Goal: Task Accomplishment & Management: Manage account settings

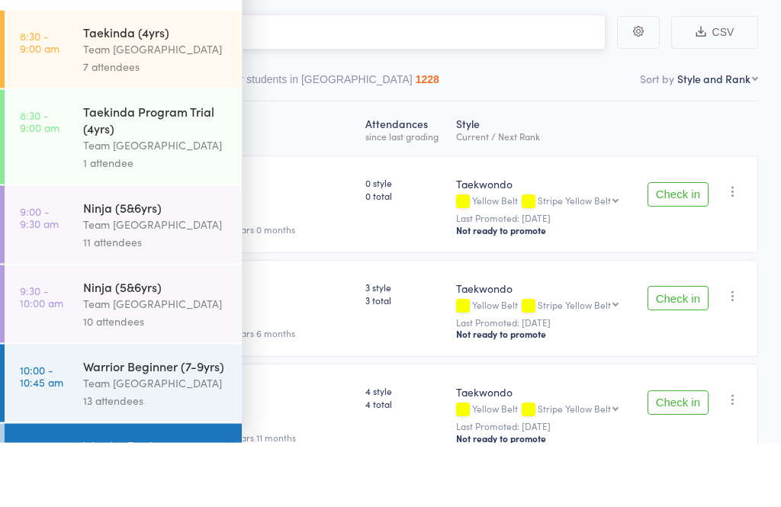
scroll to position [65, 0]
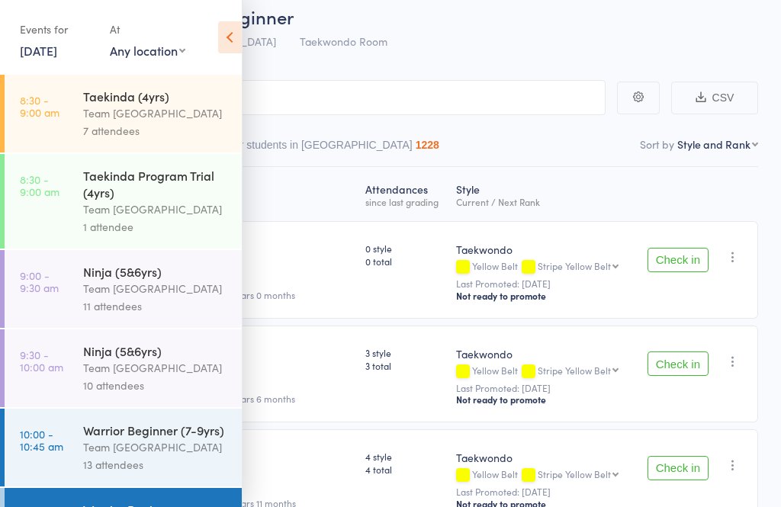
click at [224, 66] on div "Events for [DATE] [DATE] [DATE] Sun Mon Tue Wed Thu Fri Sat 40 28 29 30 01 02 0…" at bounding box center [121, 38] width 242 height 77
click at [228, 42] on icon at bounding box center [230, 37] width 24 height 32
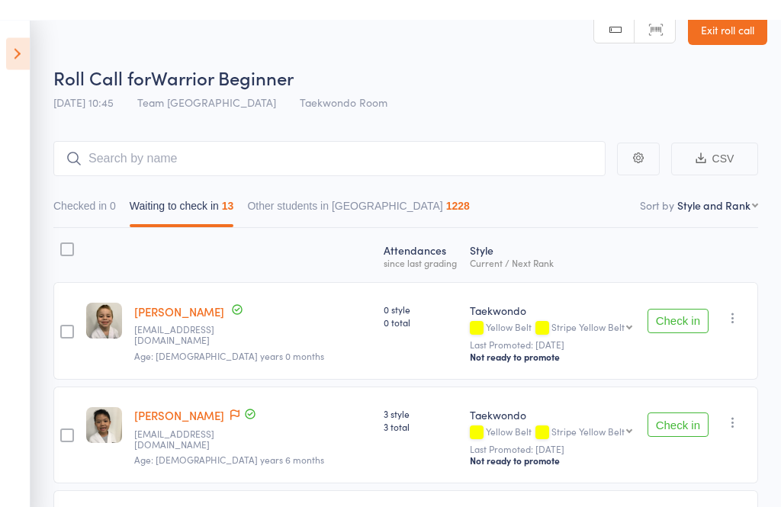
scroll to position [0, 0]
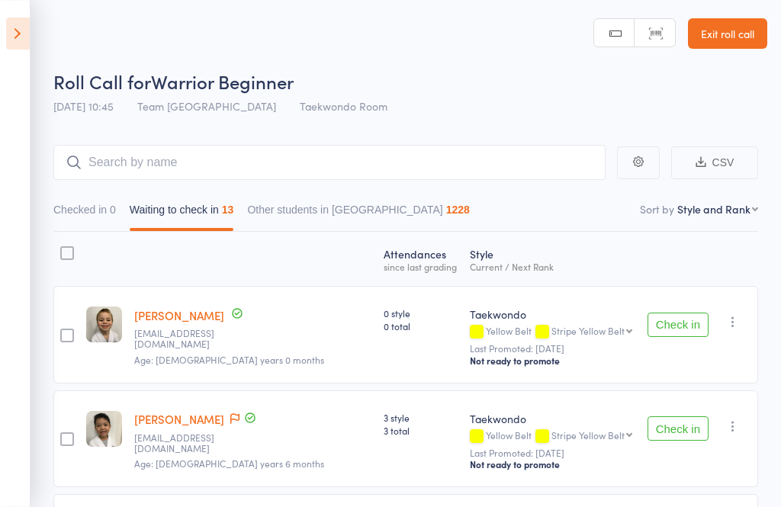
click at [22, 37] on icon at bounding box center [18, 34] width 24 height 32
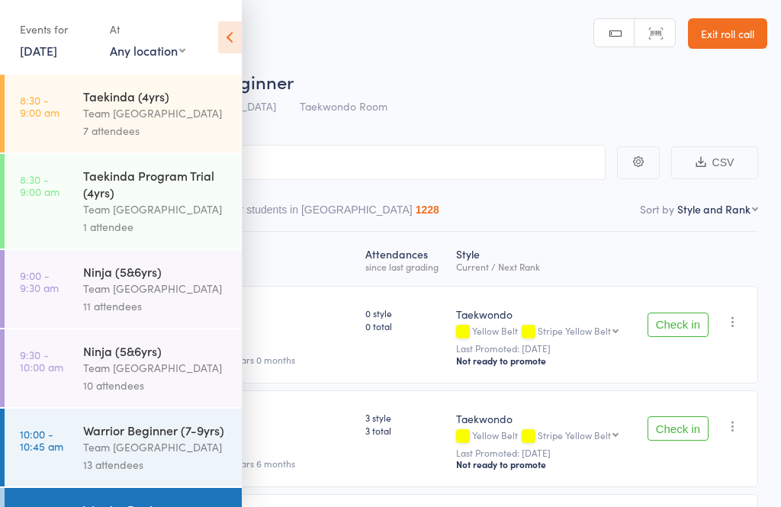
click at [130, 95] on div "Taekinda (4yrs)" at bounding box center [156, 96] width 146 height 17
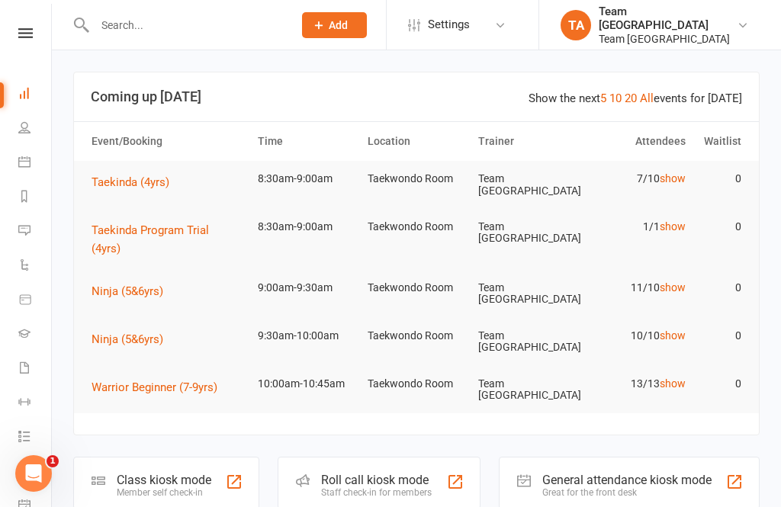
click at [25, 29] on icon at bounding box center [25, 33] width 14 height 10
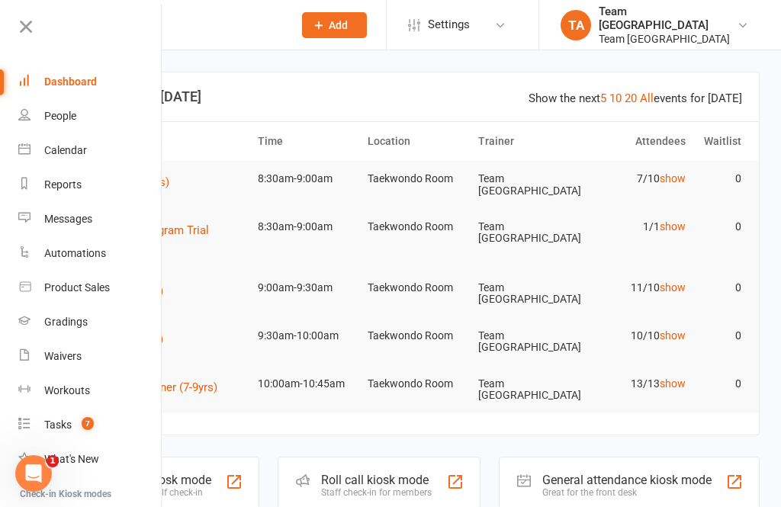
click at [88, 149] on link "Calendar" at bounding box center [90, 150] width 144 height 34
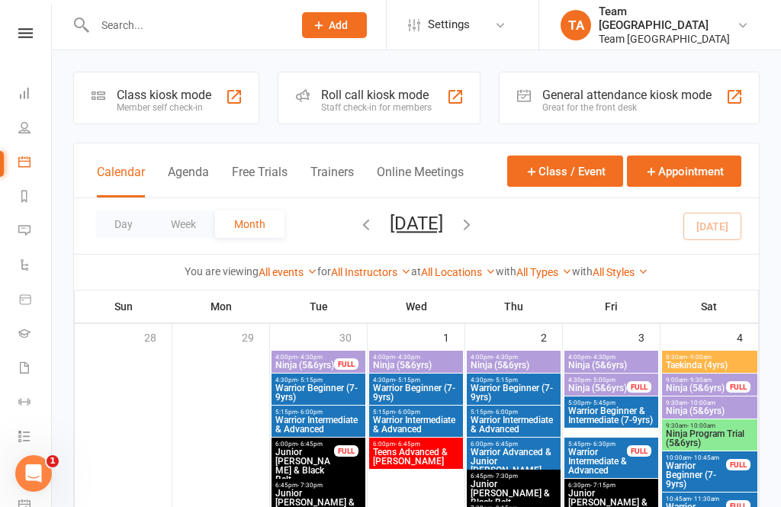
click at [124, 226] on button "Day" at bounding box center [123, 223] width 56 height 27
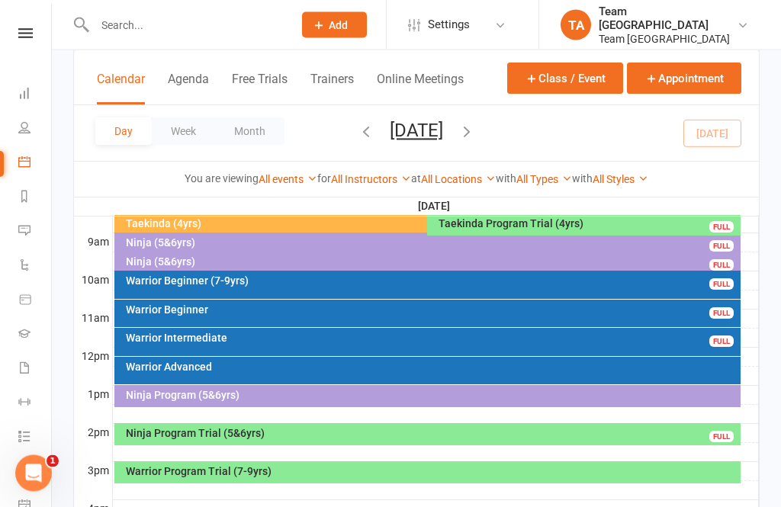
scroll to position [420, 0]
click at [185, 242] on div "Ninja (5&6yrs)" at bounding box center [431, 242] width 613 height 11
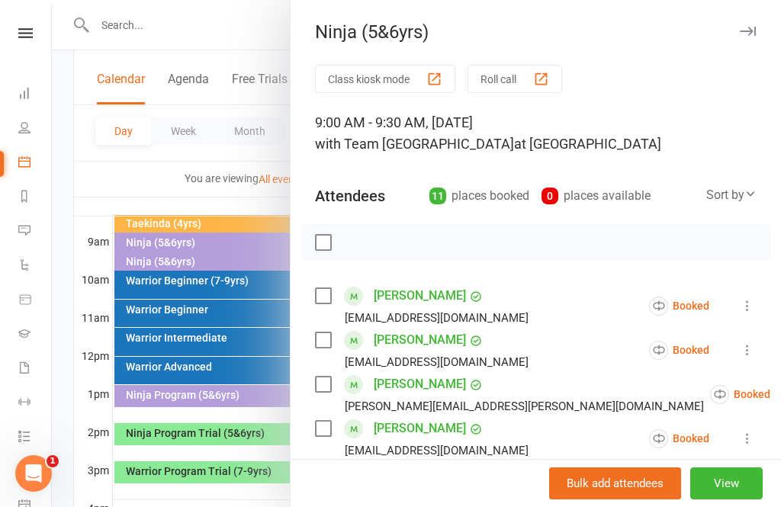
click at [215, 506] on div at bounding box center [416, 253] width 729 height 507
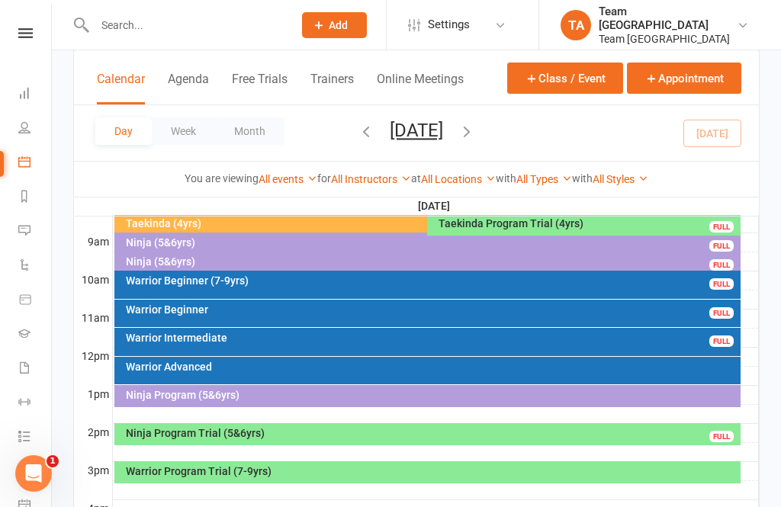
click at [264, 469] on div "Warrior Program Trial (7-9yrs)" at bounding box center [431, 471] width 613 height 11
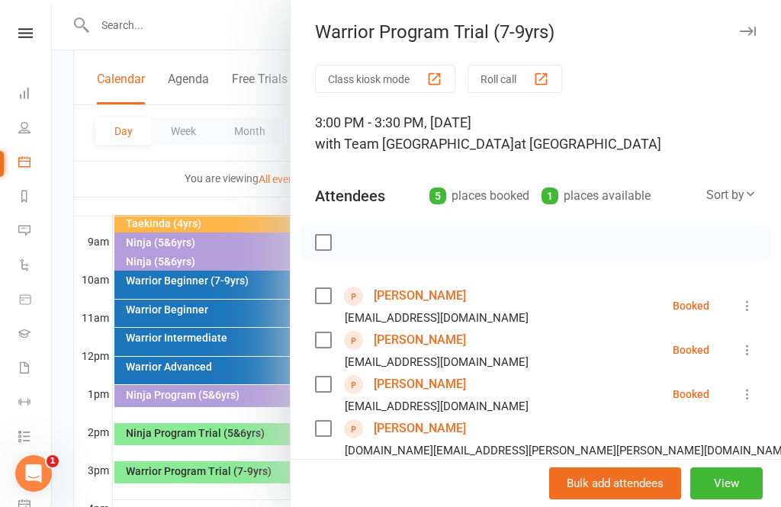
click at [430, 425] on link "Mackenzie Weber" at bounding box center [420, 428] width 92 height 24
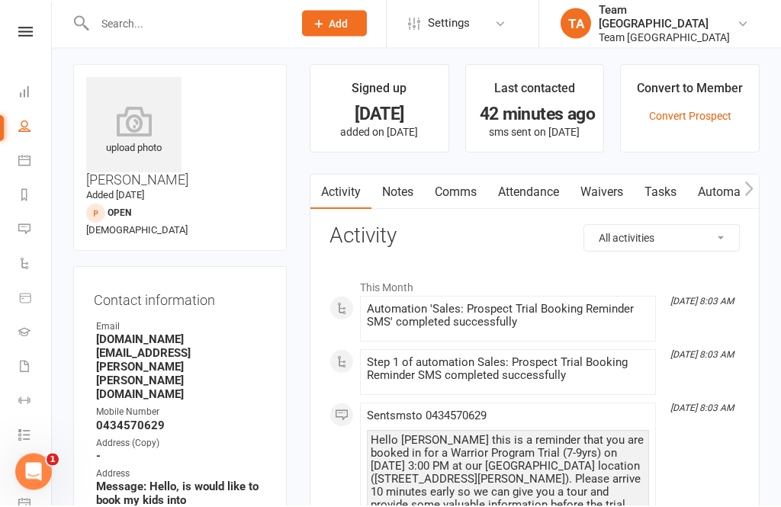
scroll to position [8, 0]
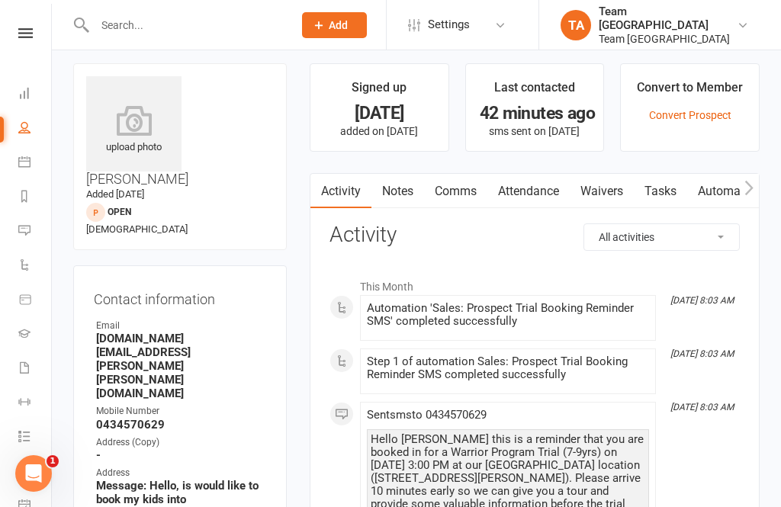
click at [27, 30] on icon at bounding box center [25, 33] width 14 height 10
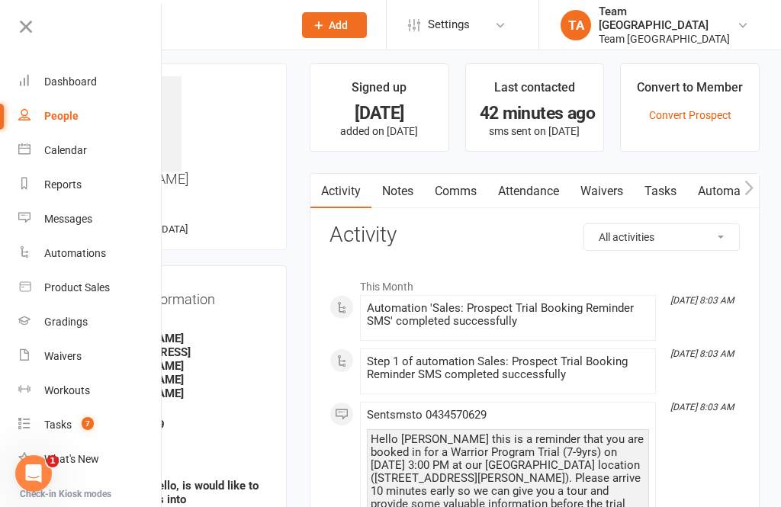
click at [89, 149] on link "Calendar" at bounding box center [90, 150] width 144 height 34
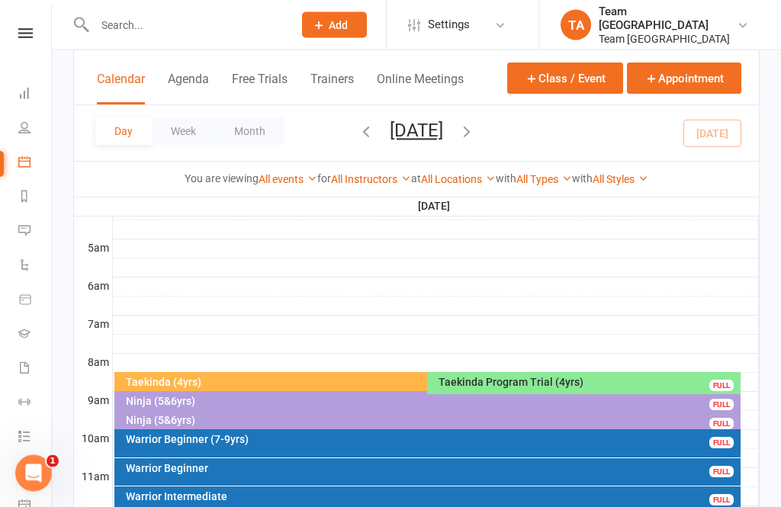
click at [443, 126] on button "Saturday, Oct 11, 2025" at bounding box center [416, 130] width 53 height 21
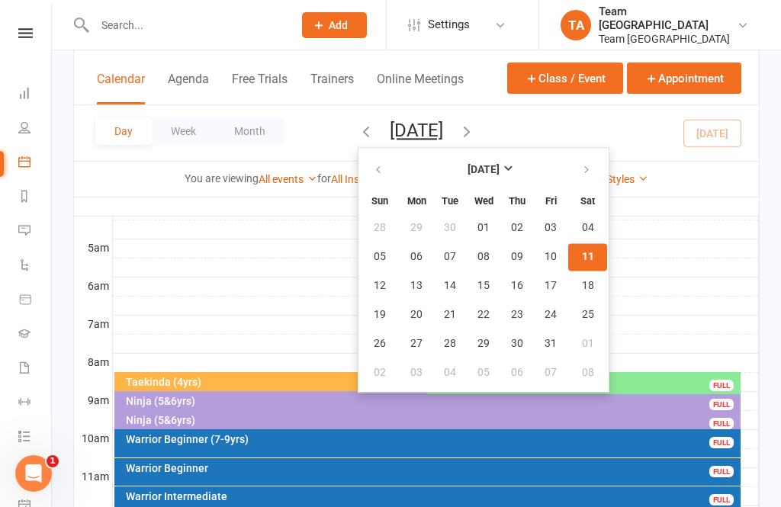
click at [444, 314] on span "21" at bounding box center [450, 315] width 12 height 12
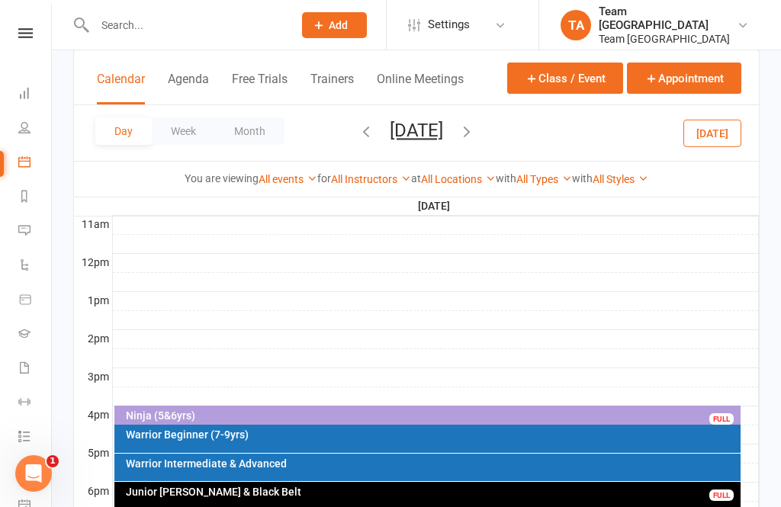
scroll to position [558, 0]
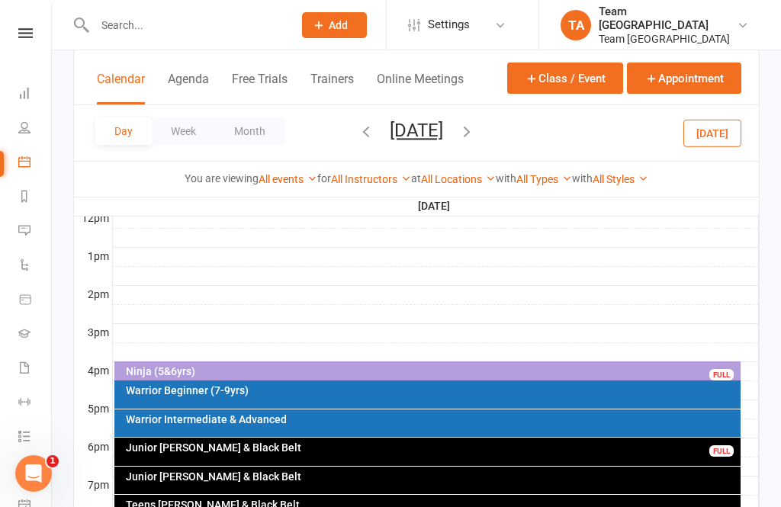
click at [293, 396] on div "Warrior Beginner (7-9yrs)" at bounding box center [427, 394] width 627 height 28
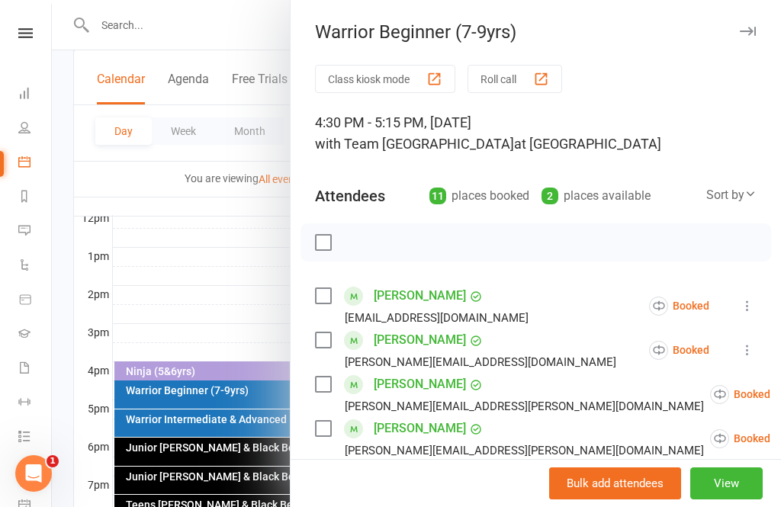
click at [236, 261] on div at bounding box center [416, 253] width 729 height 507
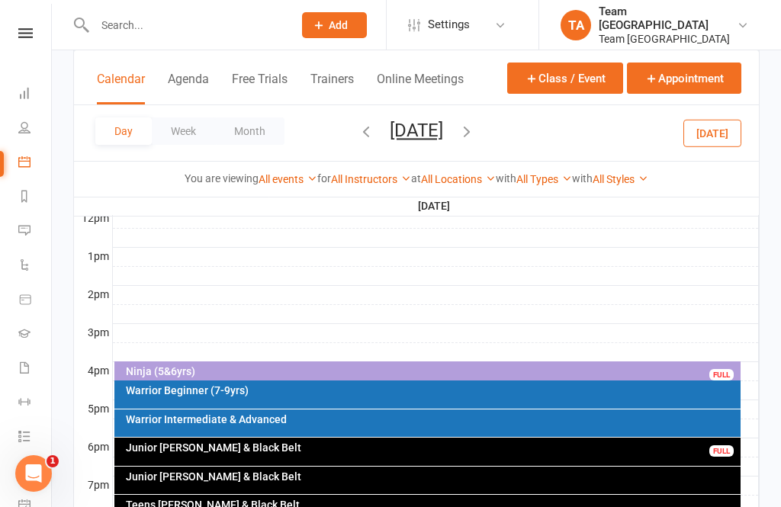
click at [475, 133] on icon "button" at bounding box center [466, 131] width 17 height 17
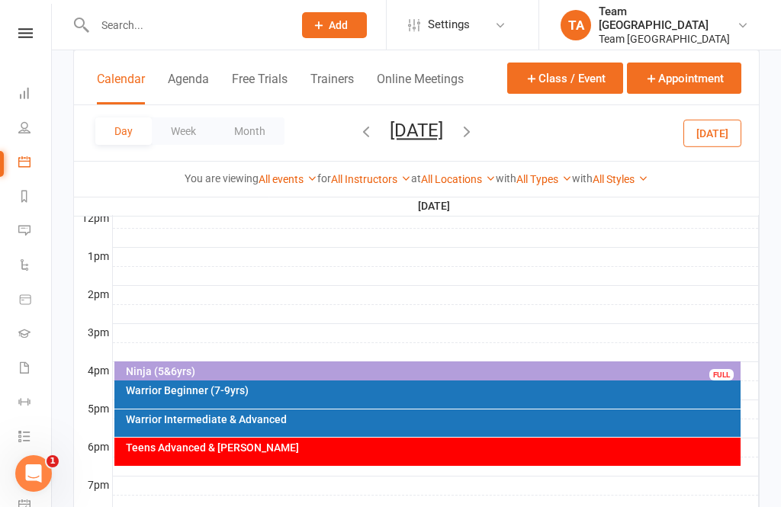
click at [287, 394] on div "Warrior Beginner (7-9yrs)" at bounding box center [431, 390] width 613 height 11
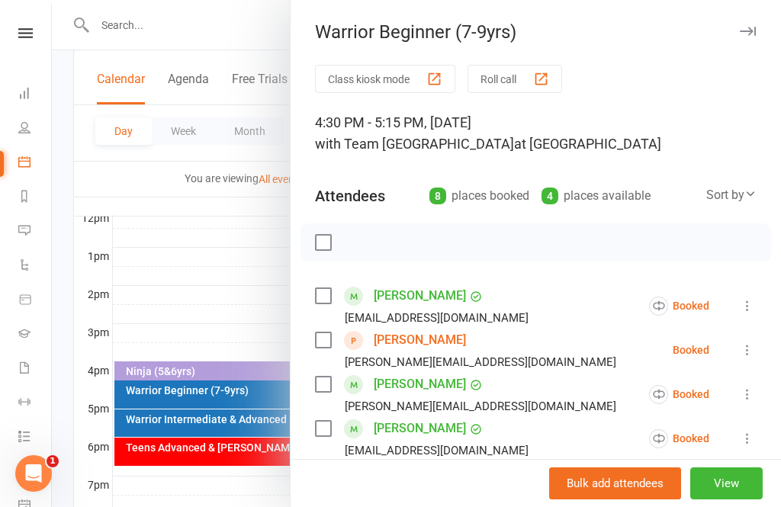
click at [238, 293] on div at bounding box center [416, 253] width 729 height 507
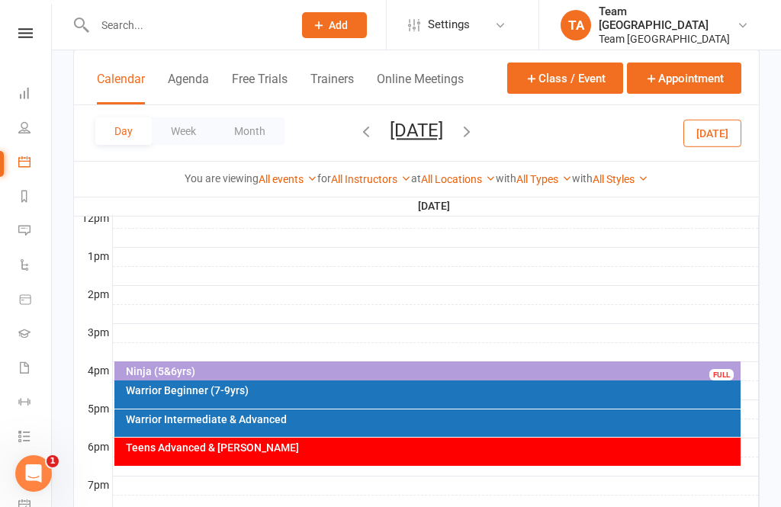
click at [475, 134] on icon "button" at bounding box center [466, 131] width 17 height 17
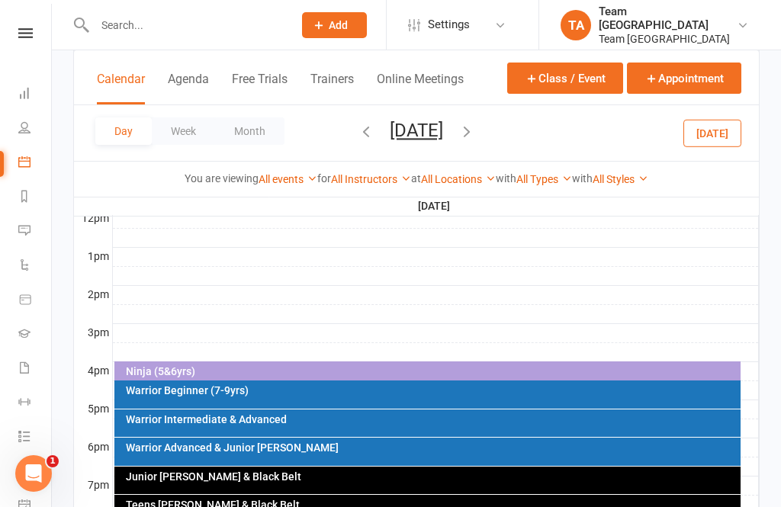
click at [456, 393] on div "Warrior Beginner (7-9yrs)" at bounding box center [431, 390] width 613 height 11
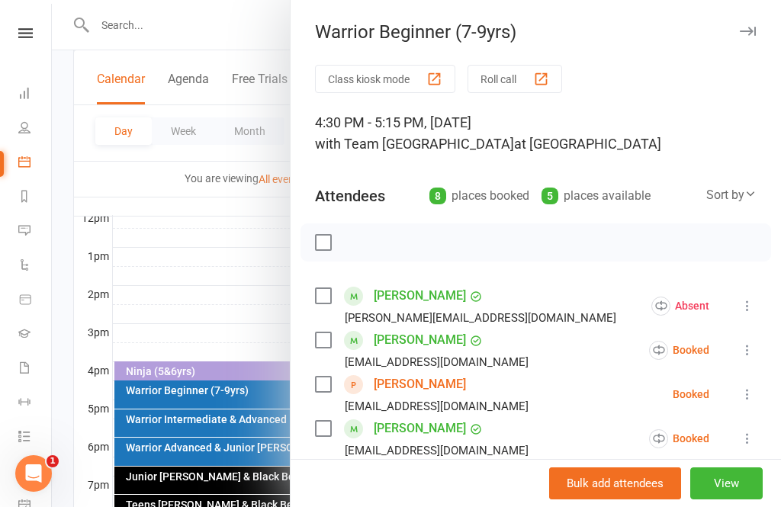
click at [203, 281] on div at bounding box center [416, 253] width 729 height 507
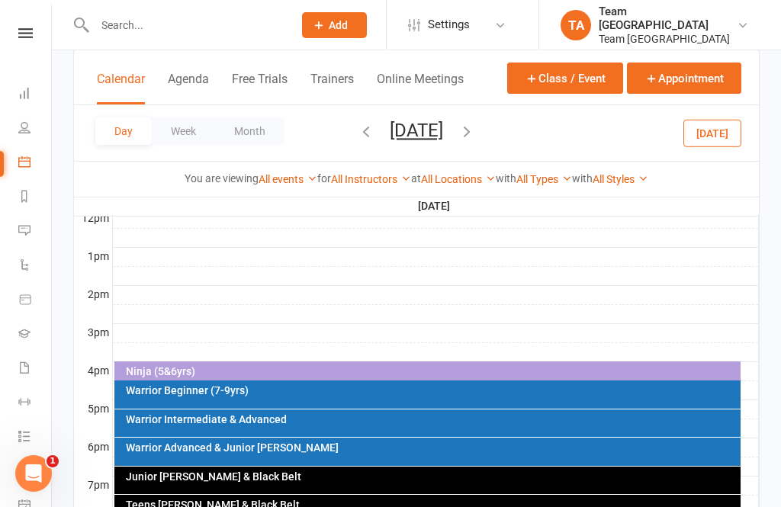
click at [475, 128] on icon "button" at bounding box center [466, 131] width 17 height 17
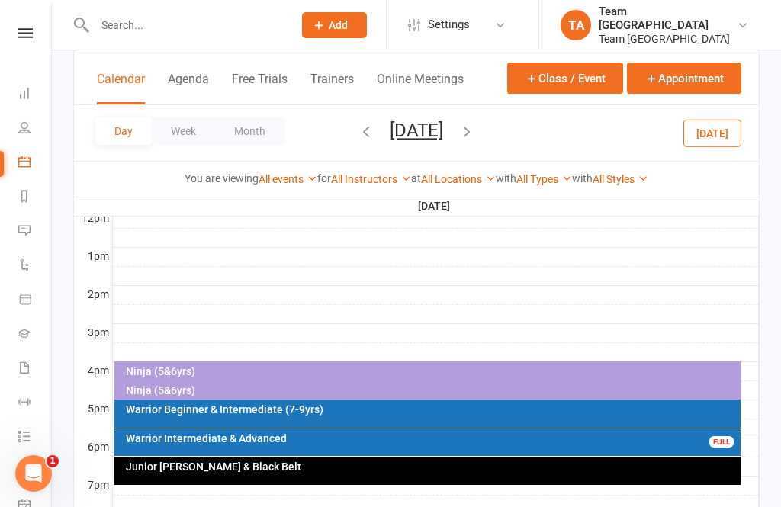
click at [439, 138] on button "Friday, Oct 24, 2025" at bounding box center [416, 130] width 53 height 21
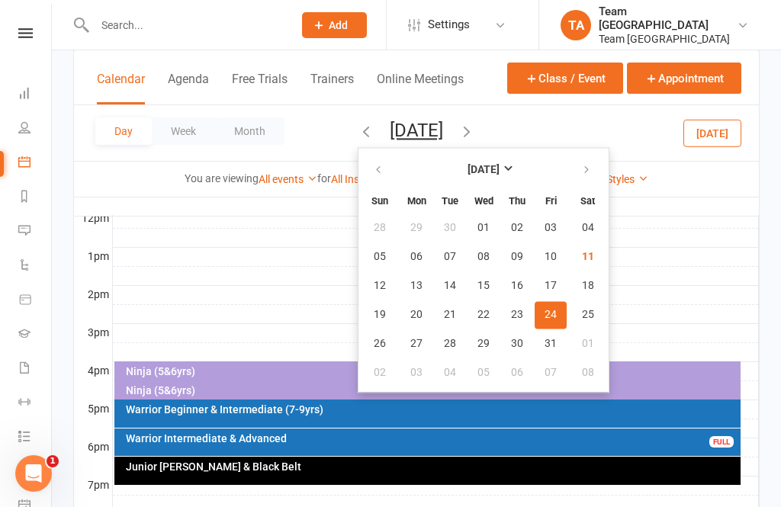
click at [582, 258] on span "11" at bounding box center [588, 257] width 12 height 12
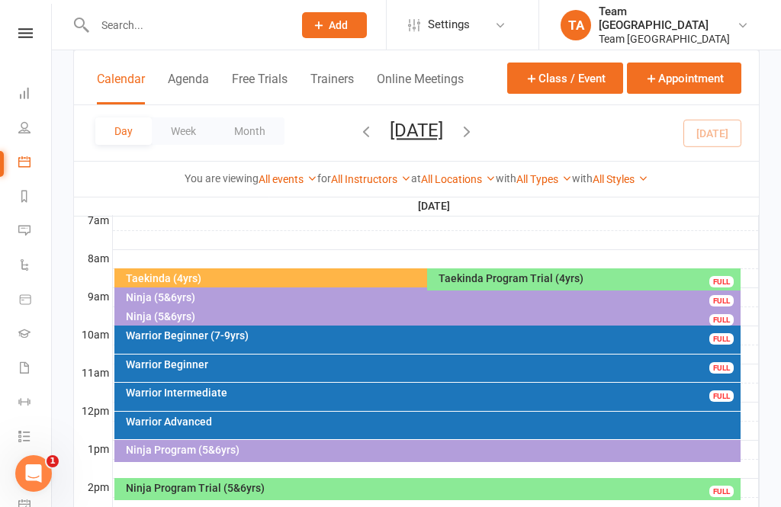
scroll to position [364, 0]
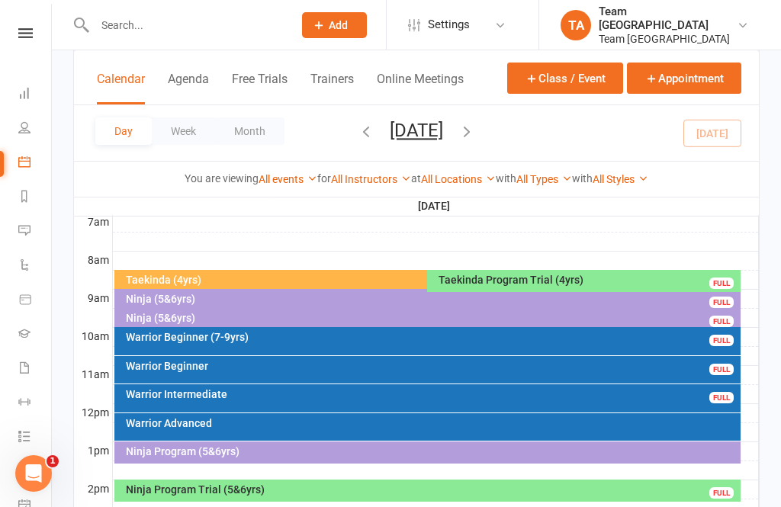
click at [181, 295] on div "Ninja (5&6yrs)" at bounding box center [431, 298] width 613 height 11
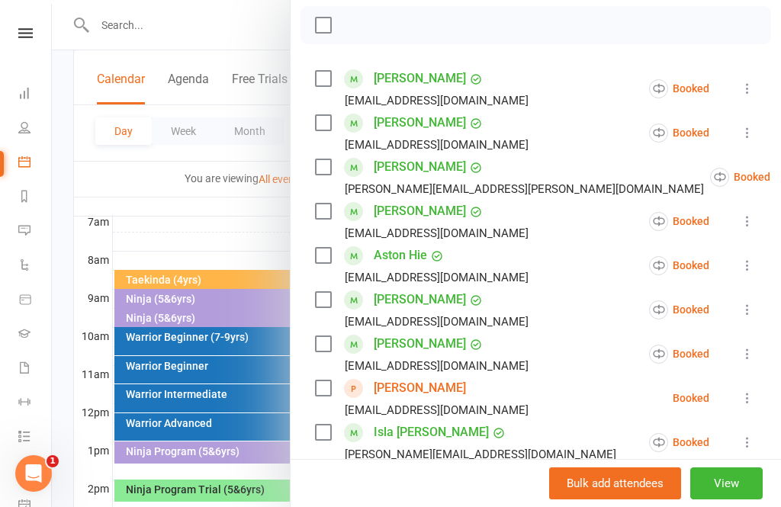
scroll to position [412, 0]
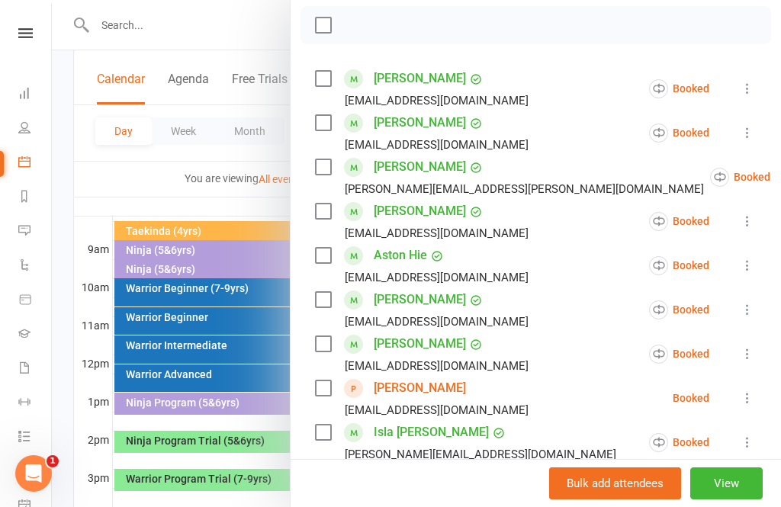
click at [183, 191] on div at bounding box center [416, 253] width 729 height 507
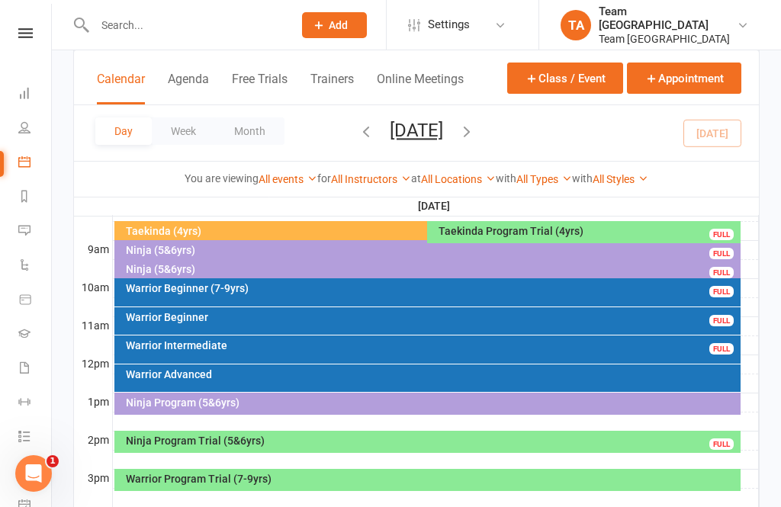
click at [184, 248] on div "Ninja (5&6yrs)" at bounding box center [431, 250] width 613 height 11
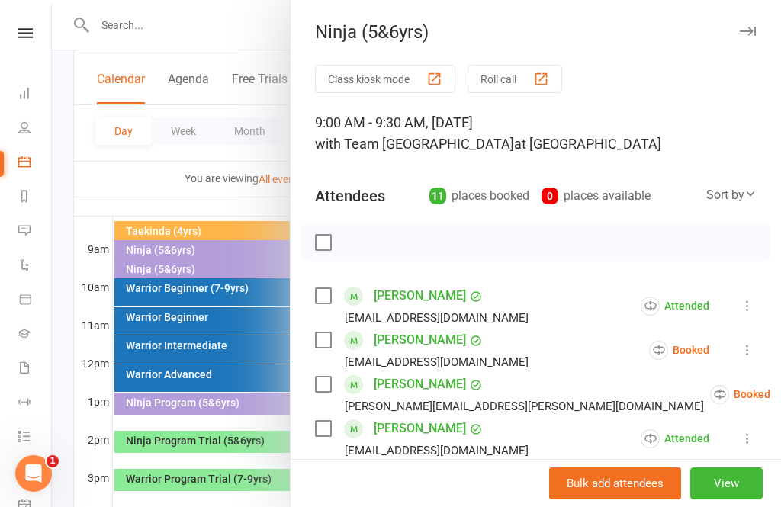
scroll to position [104, 0]
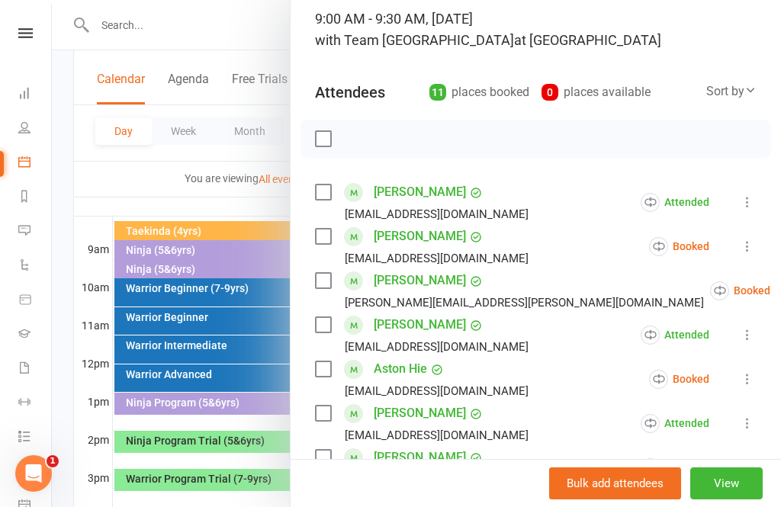
click at [749, 251] on icon at bounding box center [746, 246] width 15 height 15
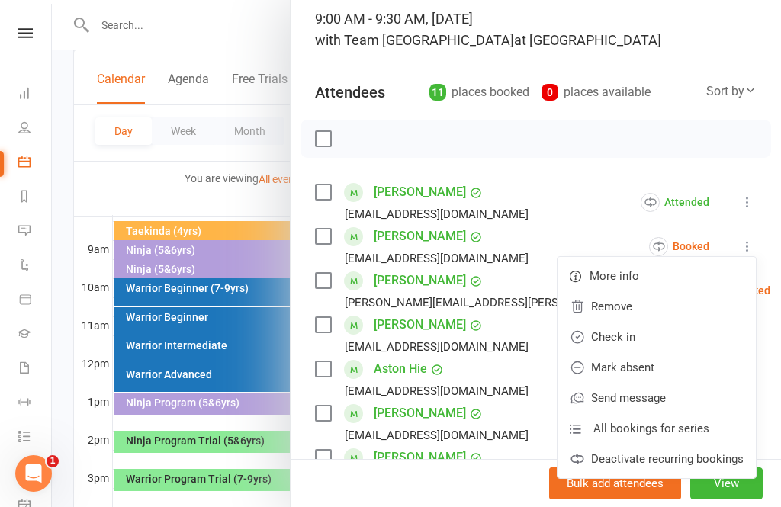
click at [664, 365] on link "Mark absent" at bounding box center [656, 367] width 198 height 30
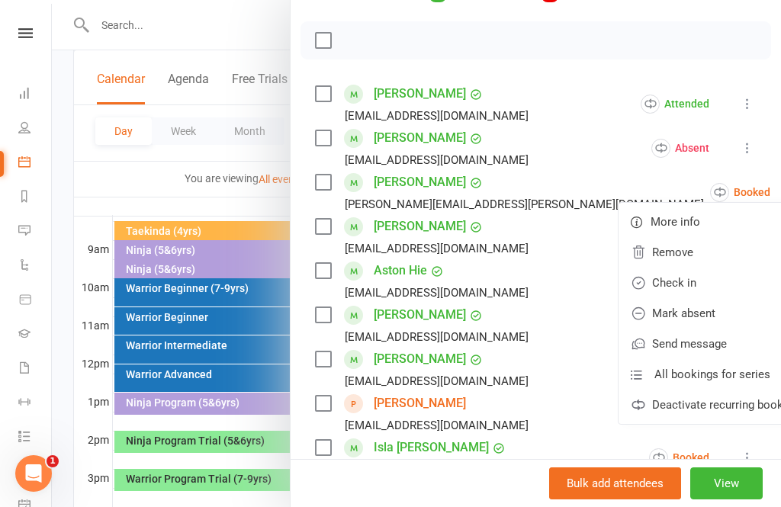
scroll to position [203, 0]
click at [523, 187] on li "Lucas Follacchio christina.rigoli@gmail.com Booked More info Remove Check in Ma…" at bounding box center [535, 191] width 441 height 44
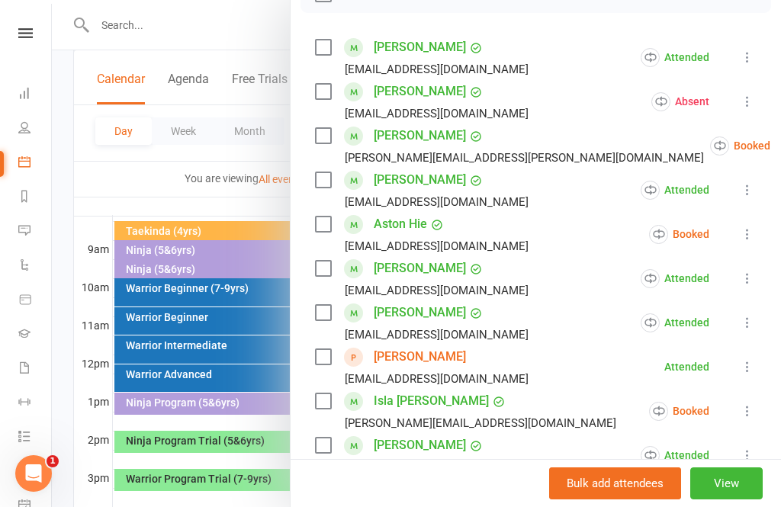
scroll to position [290, 0]
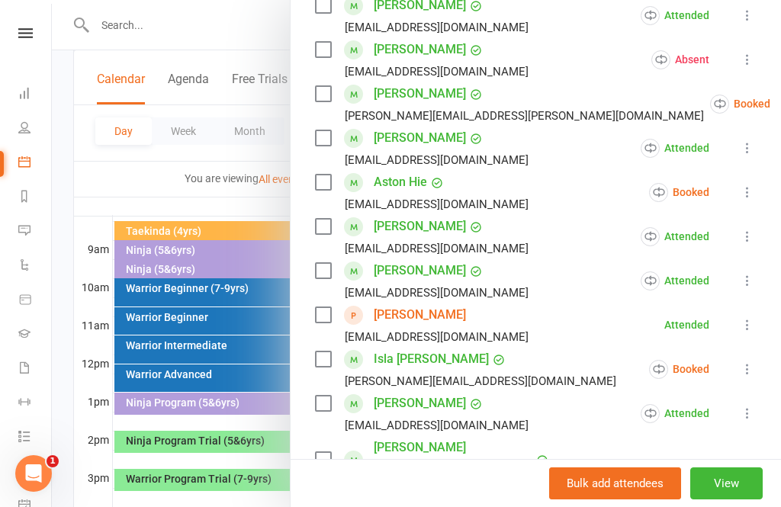
click at [754, 191] on icon at bounding box center [746, 191] width 15 height 15
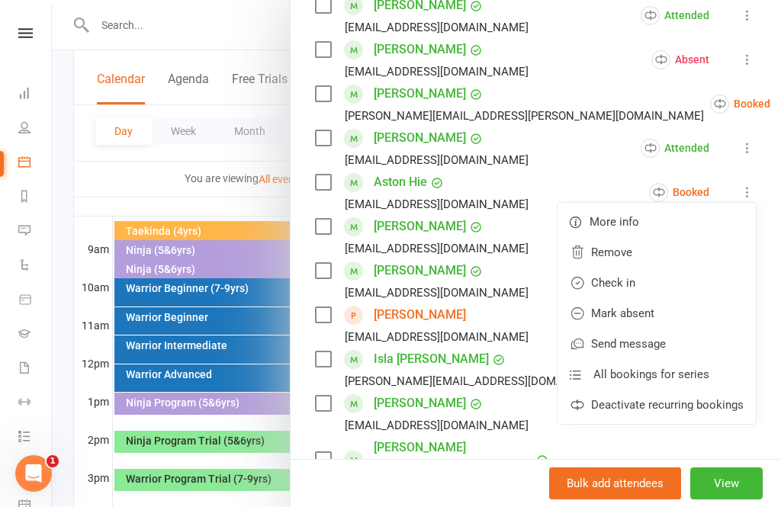
click at [627, 282] on link "Check in" at bounding box center [656, 283] width 198 height 30
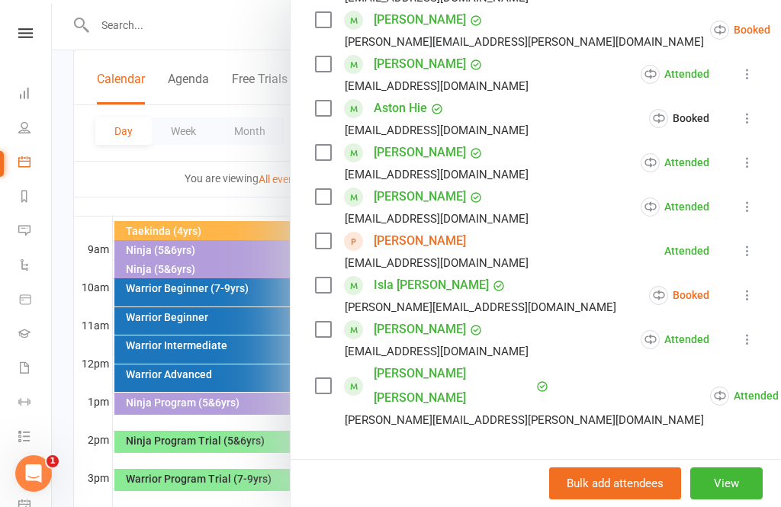
scroll to position [377, 0]
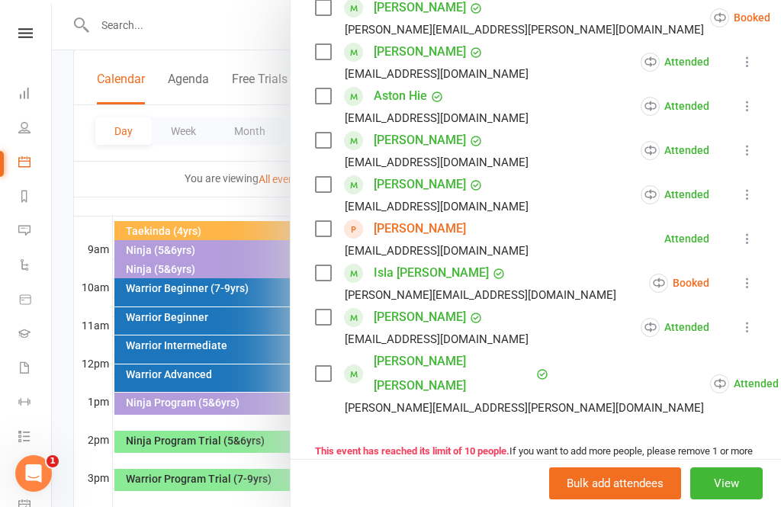
click at [752, 282] on icon at bounding box center [746, 282] width 15 height 15
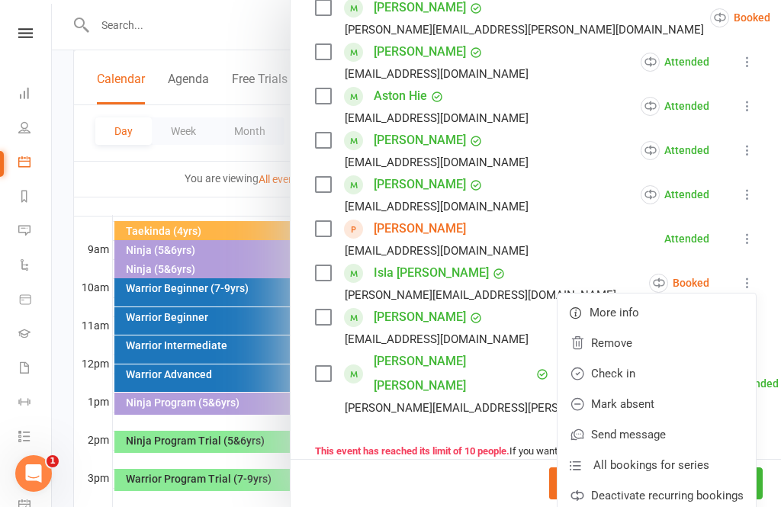
click at [632, 376] on link "Check in" at bounding box center [656, 373] width 198 height 30
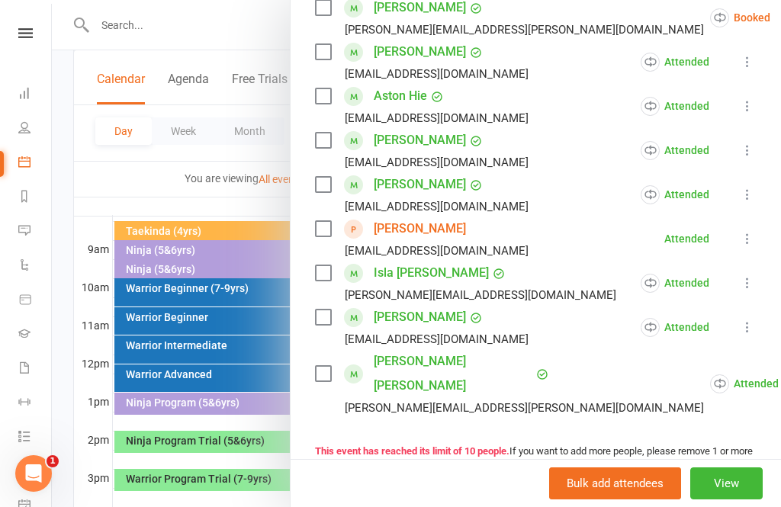
click at [732, 479] on button "View" at bounding box center [726, 483] width 72 height 32
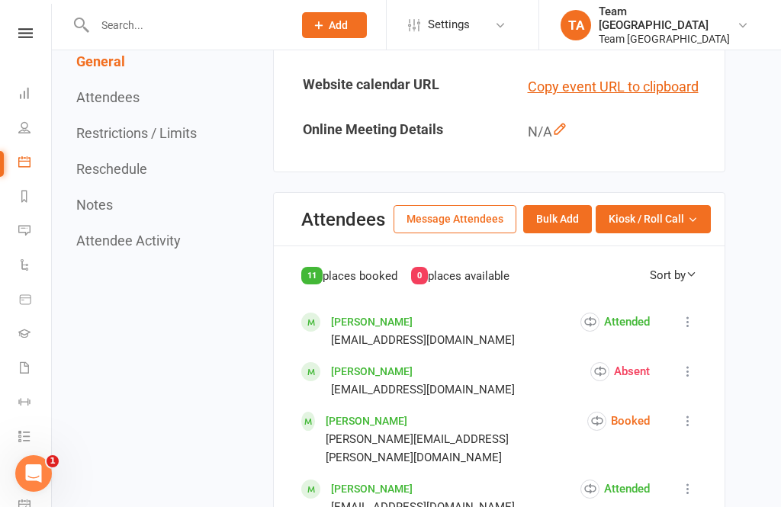
scroll to position [750, 0]
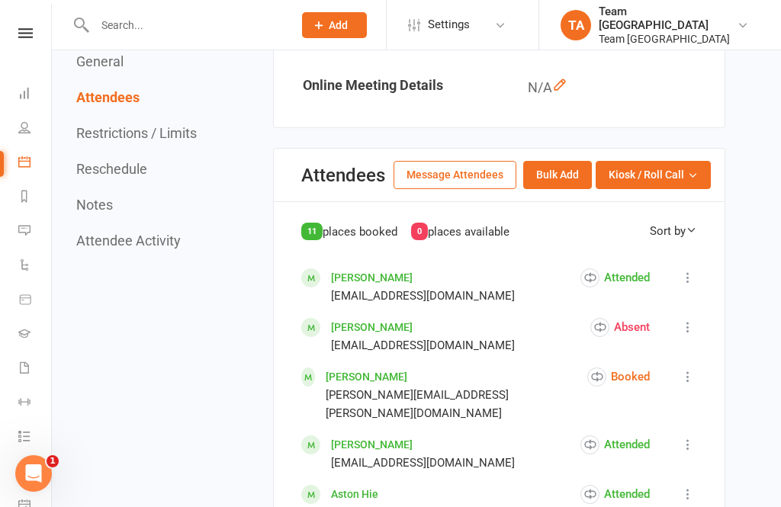
click at [704, 188] on button "Kiosk / Roll Call" at bounding box center [652, 174] width 115 height 27
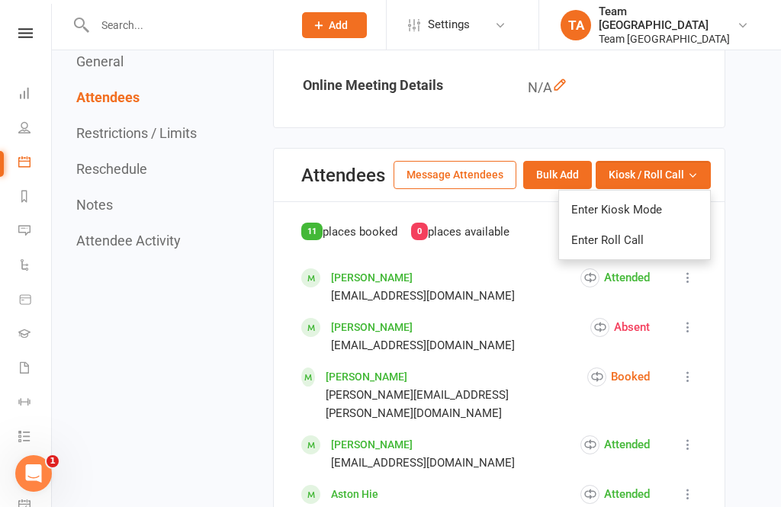
click at [664, 255] on link "Enter Roll Call" at bounding box center [634, 240] width 151 height 30
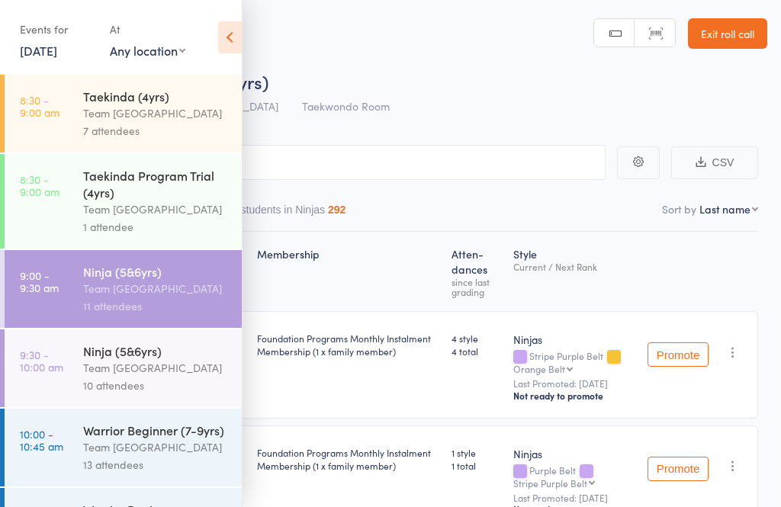
click at [150, 280] on div "Ninja (5&6yrs)" at bounding box center [156, 271] width 146 height 17
click at [219, 34] on icon at bounding box center [230, 37] width 24 height 32
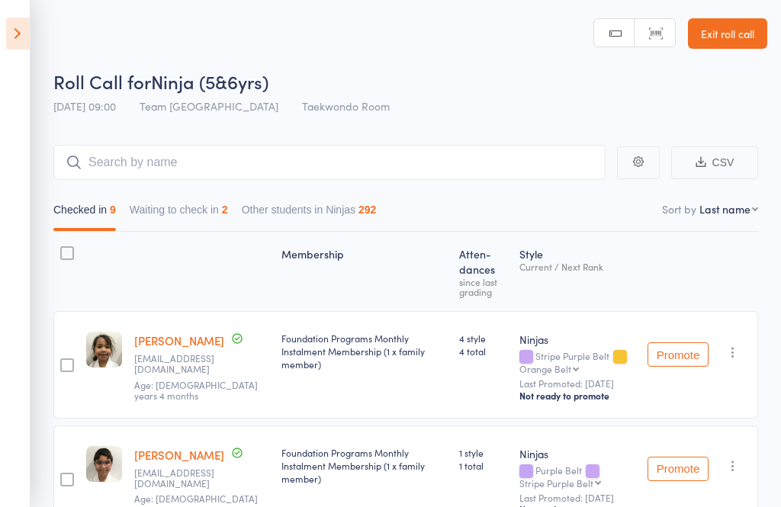
click at [28, 47] on icon at bounding box center [18, 34] width 24 height 32
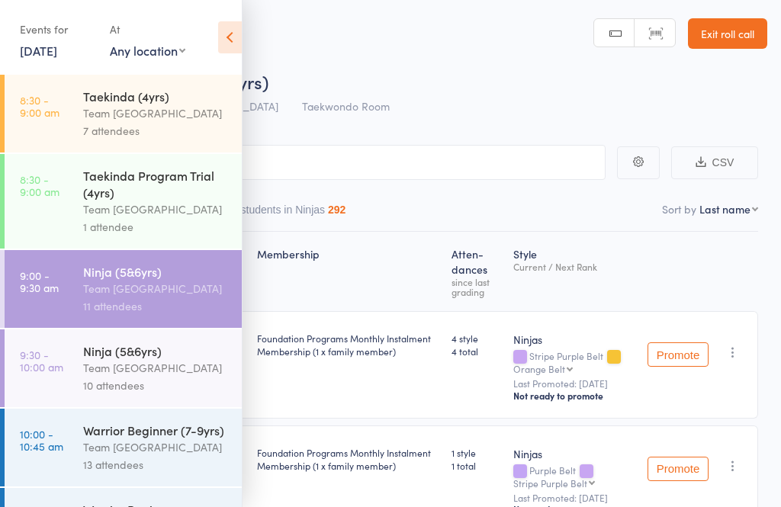
click at [147, 297] on div "Team [GEOGRAPHIC_DATA]" at bounding box center [156, 289] width 146 height 18
click at [230, 37] on icon at bounding box center [230, 37] width 24 height 32
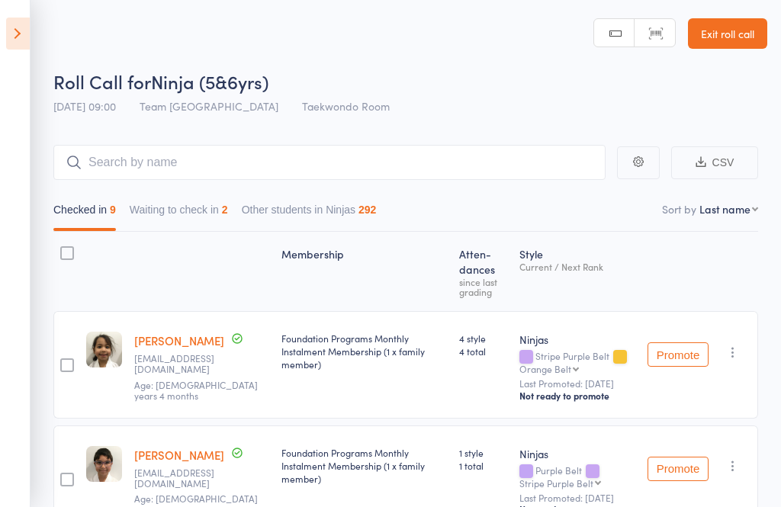
click at [216, 224] on button "Waiting to check in 2" at bounding box center [179, 213] width 98 height 35
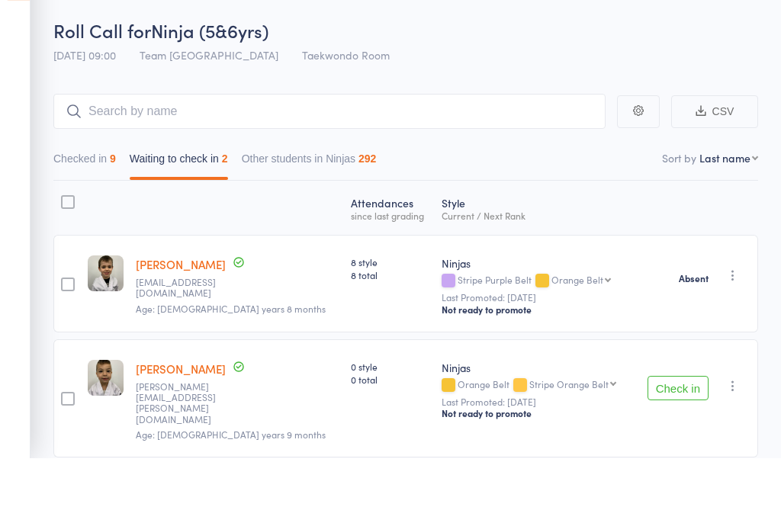
scroll to position [51, 0]
click at [678, 384] on button "Check in" at bounding box center [677, 388] width 61 height 24
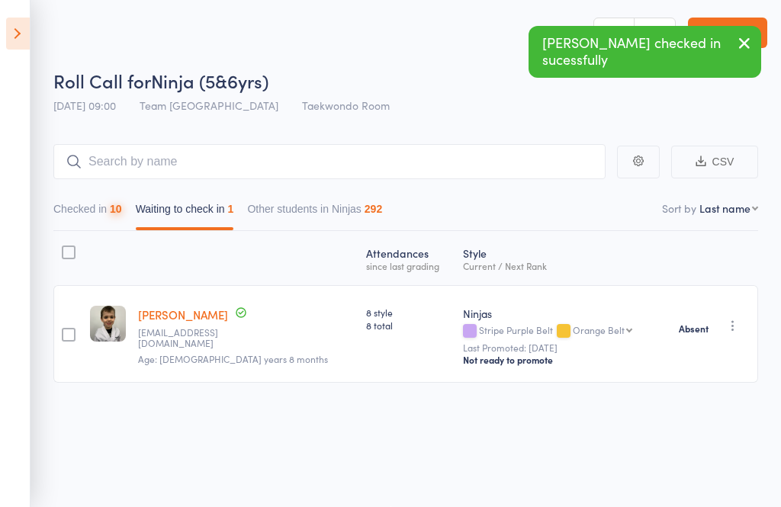
scroll to position [1, 0]
click at [22, 77] on aside "Events for 11 Oct, 2025 11 Oct, 2025 October 2025 Sun Mon Tue Wed Thu Fri Sat 4…" at bounding box center [15, 253] width 30 height 507
click at [91, 214] on button "Checked in 10" at bounding box center [87, 212] width 69 height 35
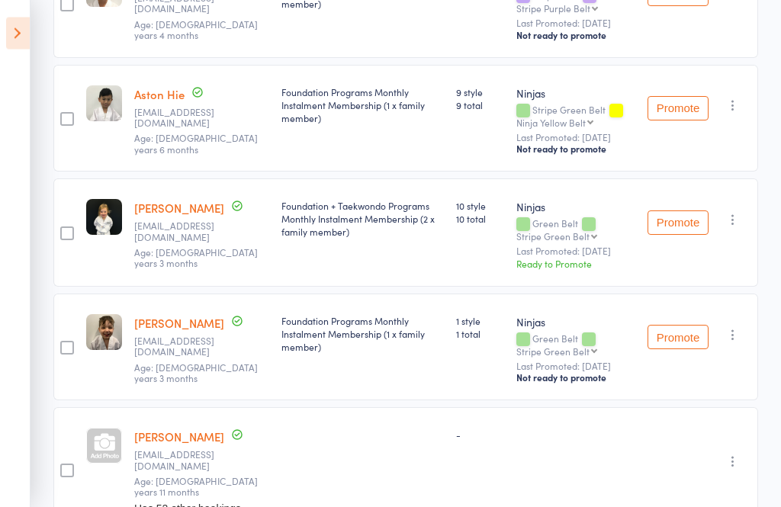
scroll to position [633, 0]
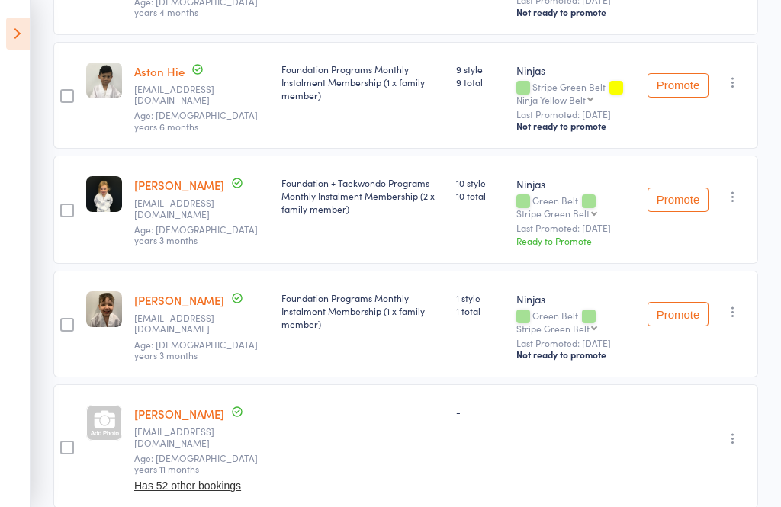
click at [681, 210] on button "Promote" at bounding box center [677, 200] width 61 height 24
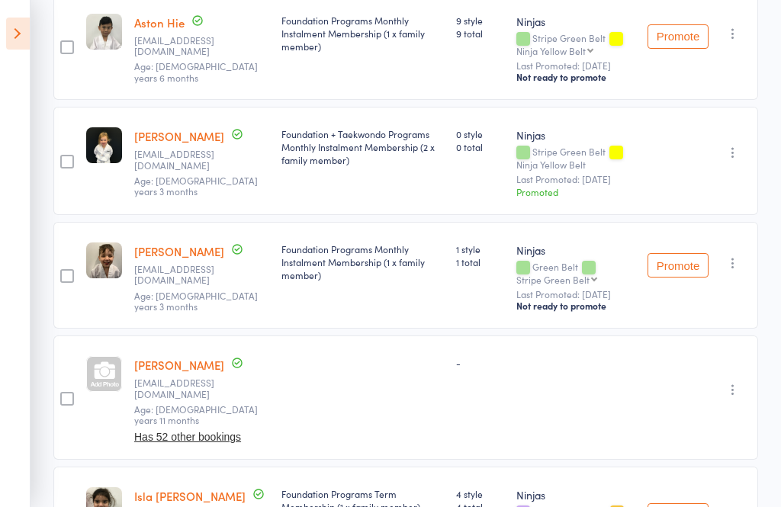
click at [20, 36] on icon at bounding box center [18, 34] width 24 height 32
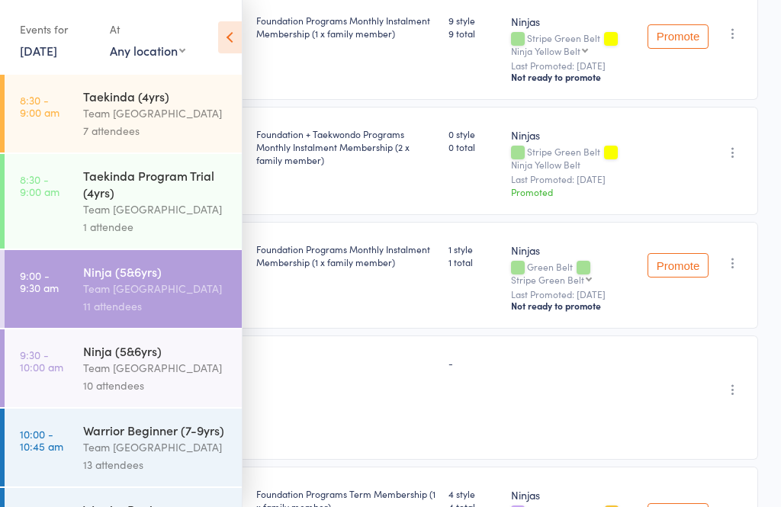
click at [143, 367] on div "Team [GEOGRAPHIC_DATA]" at bounding box center [156, 368] width 146 height 18
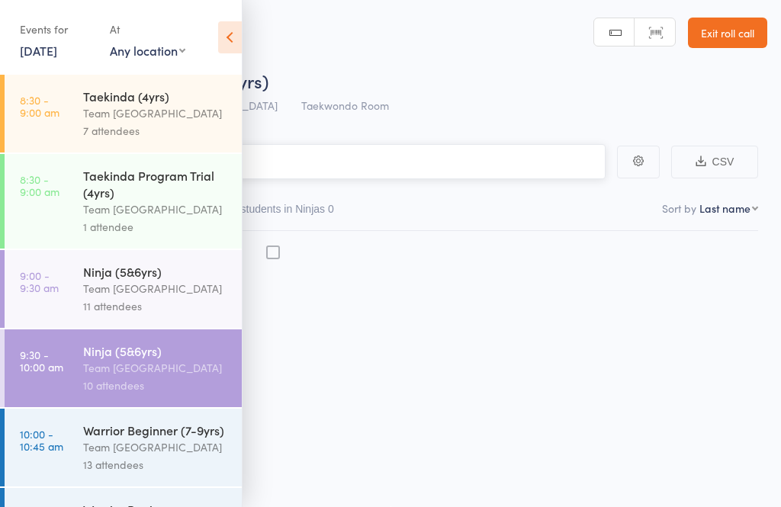
scroll to position [1, 0]
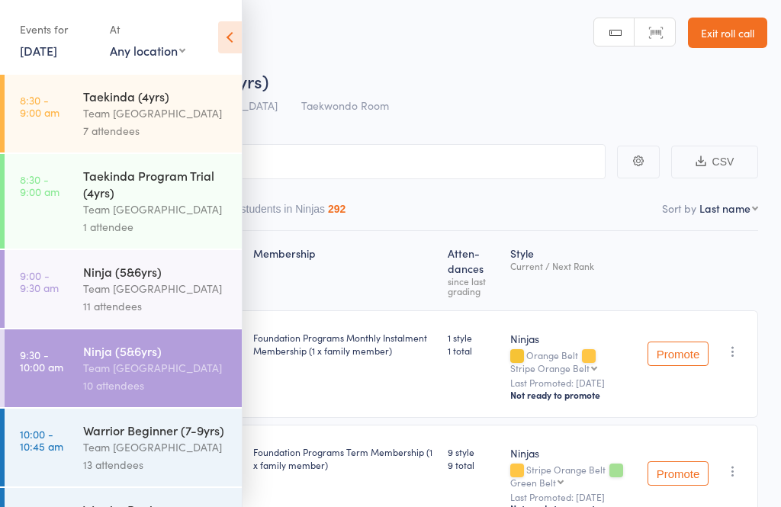
click at [235, 50] on icon at bounding box center [230, 37] width 24 height 32
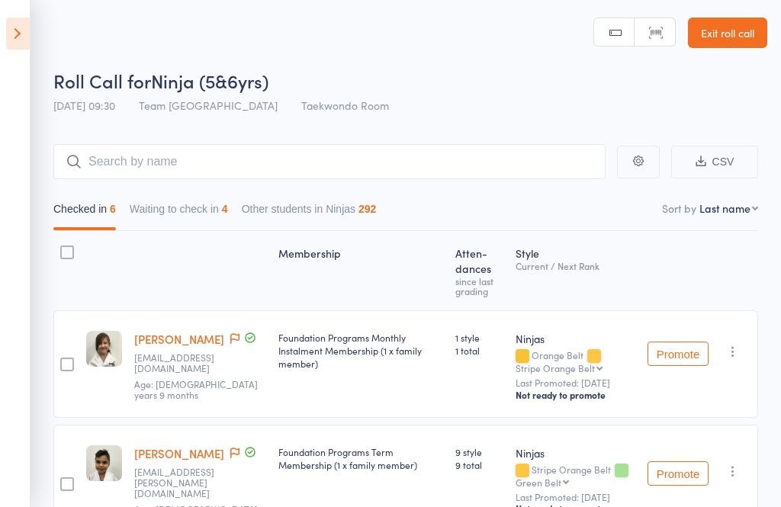
click at [198, 214] on button "Waiting to check in 4" at bounding box center [179, 212] width 98 height 35
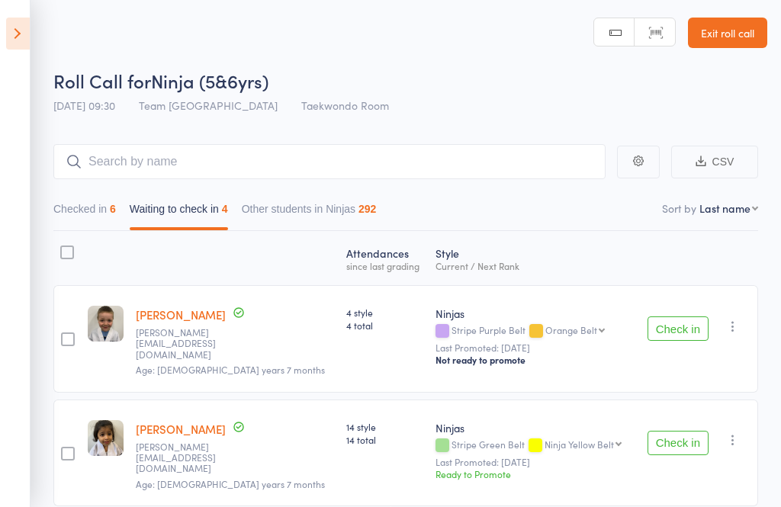
click at [664, 329] on button "Check in" at bounding box center [677, 328] width 61 height 24
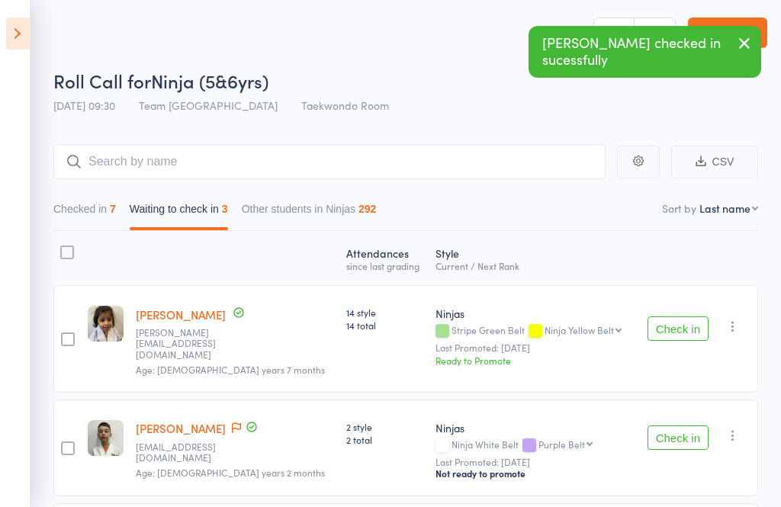
click at [676, 334] on button "Check in" at bounding box center [677, 328] width 61 height 24
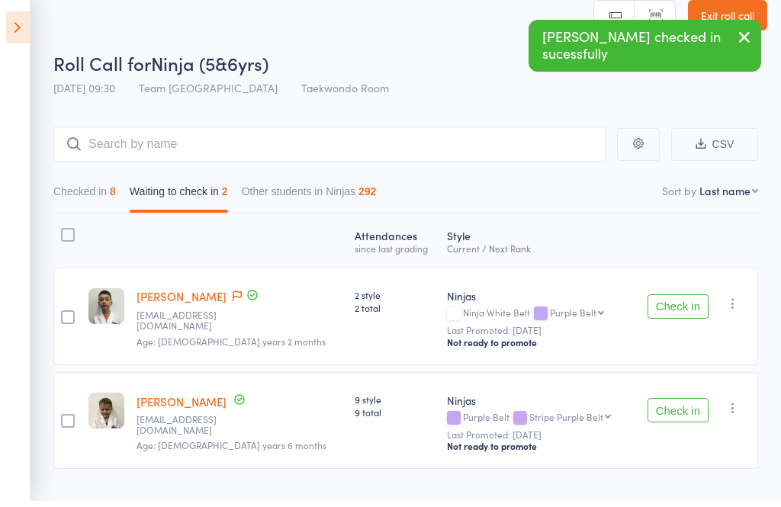
scroll to position [2, 0]
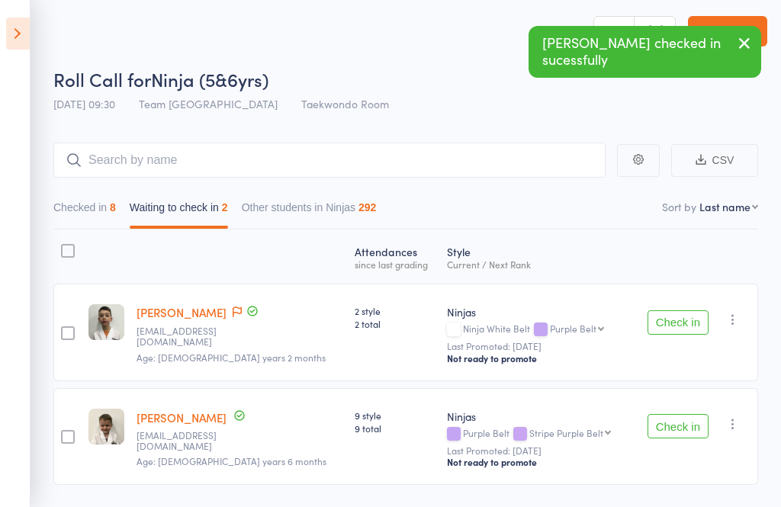
click at [671, 332] on button "Check in" at bounding box center [677, 322] width 61 height 24
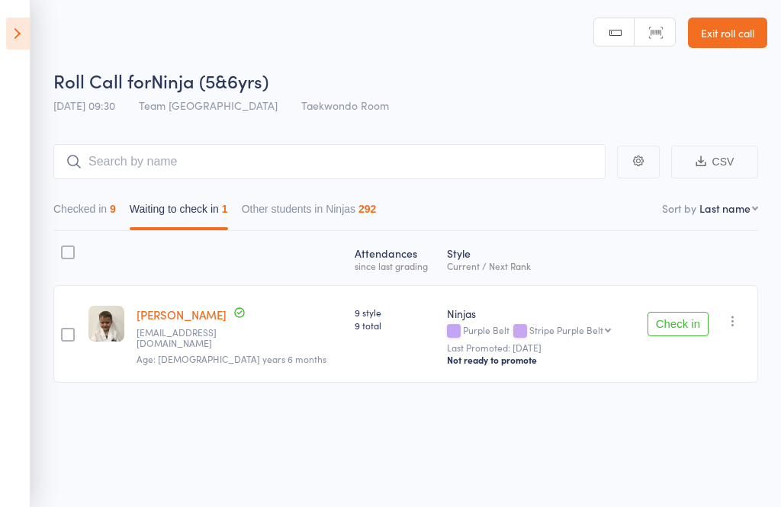
click at [738, 326] on icon "button" at bounding box center [732, 320] width 15 height 15
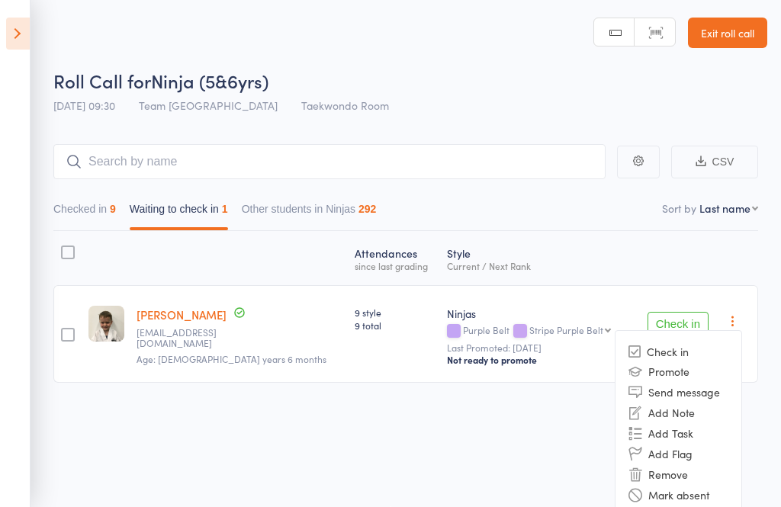
scroll to position [13, 0]
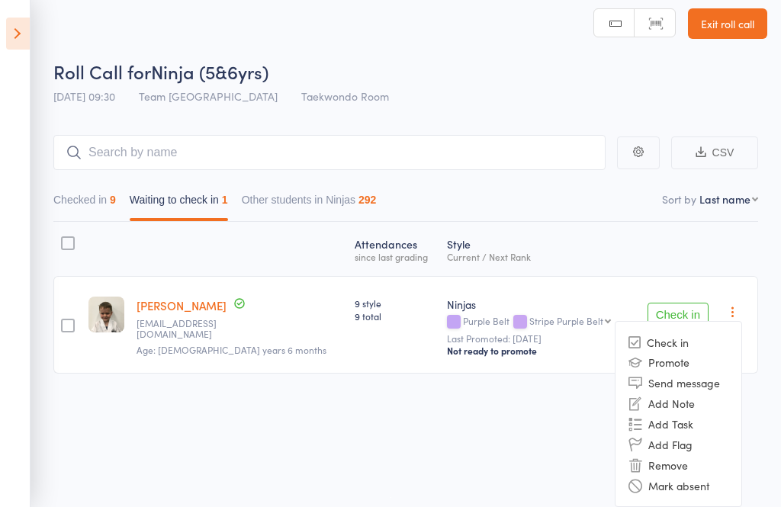
click at [713, 479] on li "Mark absent" at bounding box center [678, 485] width 126 height 21
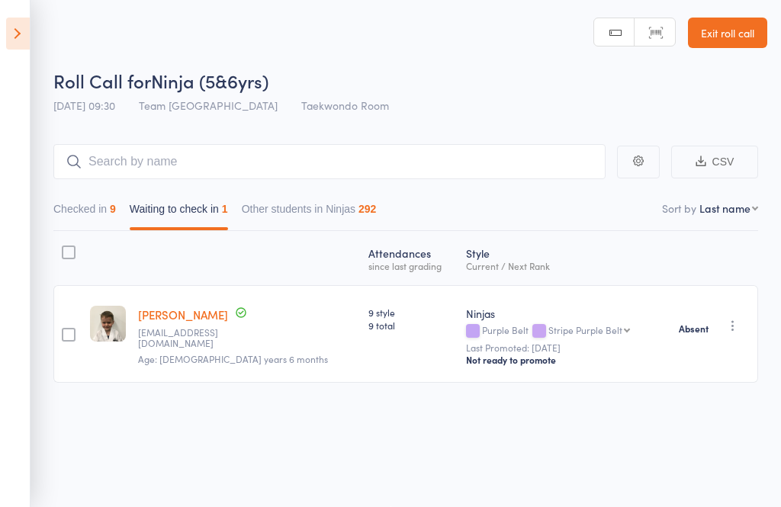
click at [94, 214] on button "Checked in 9" at bounding box center [84, 212] width 63 height 35
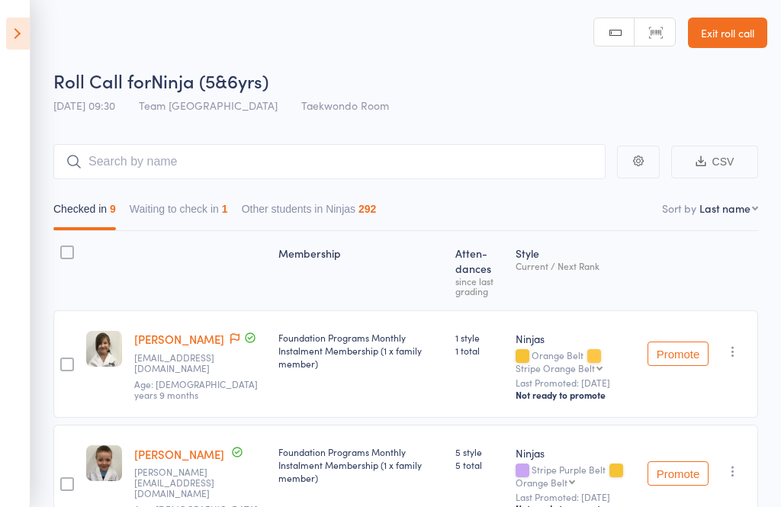
click at [168, 347] on link "Arwynn Bennetts" at bounding box center [179, 339] width 90 height 16
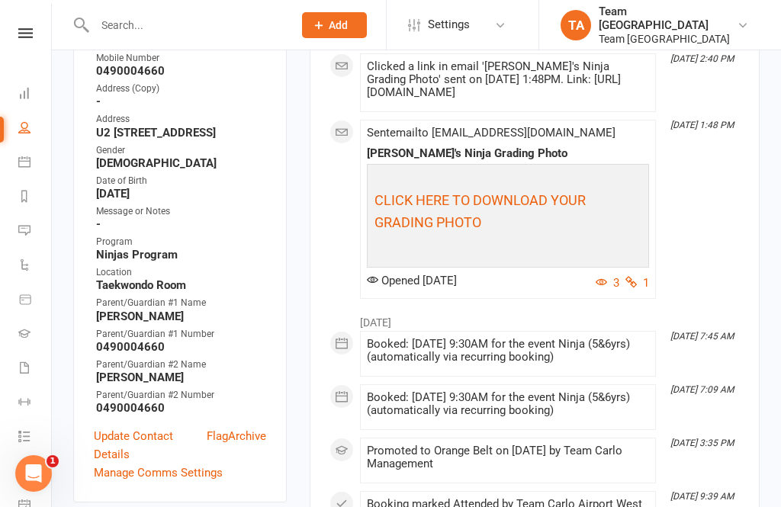
scroll to position [386, 0]
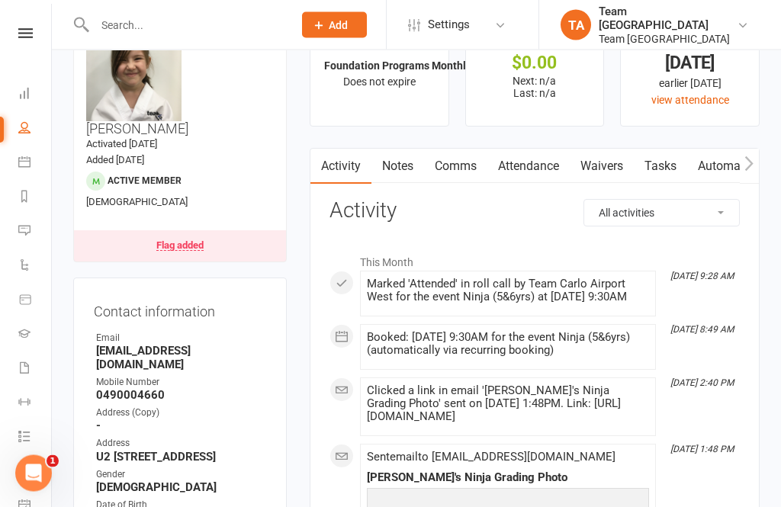
click at [703, 209] on select "All activities Bookings / Attendances Communications Notes Failed SMSes Grading…" at bounding box center [661, 213] width 155 height 26
select select "GradingLogEntry"
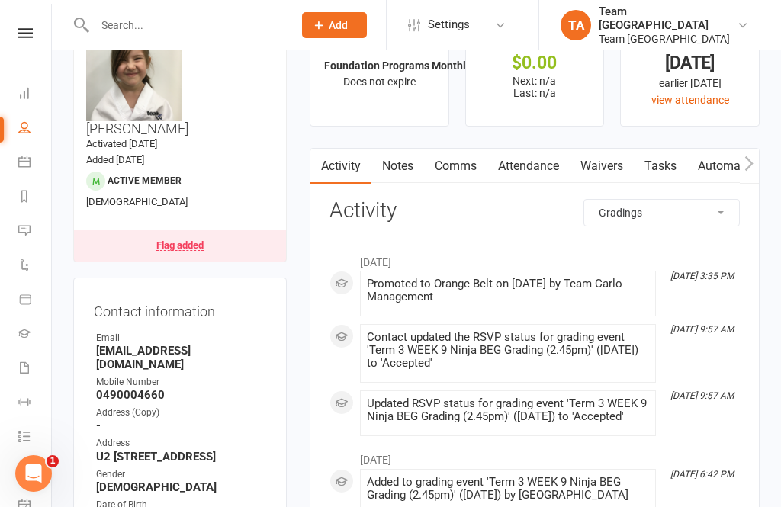
scroll to position [107, 0]
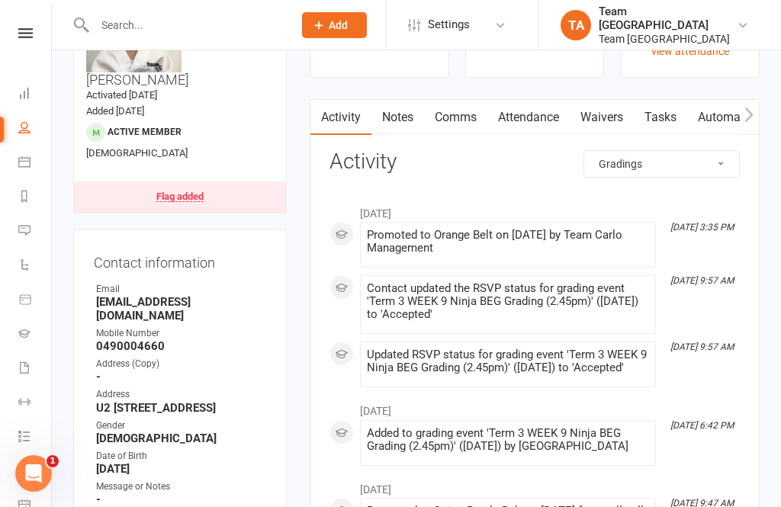
click at [27, 36] on icon at bounding box center [25, 33] width 14 height 10
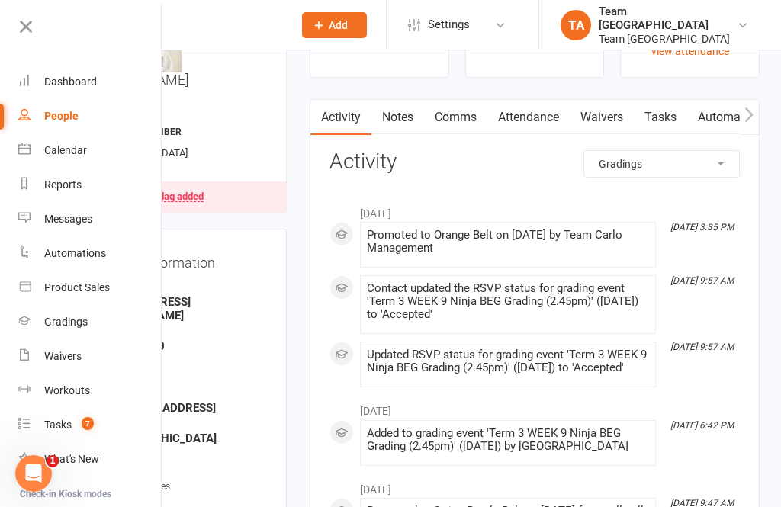
click at [100, 156] on link "Calendar" at bounding box center [90, 150] width 144 height 34
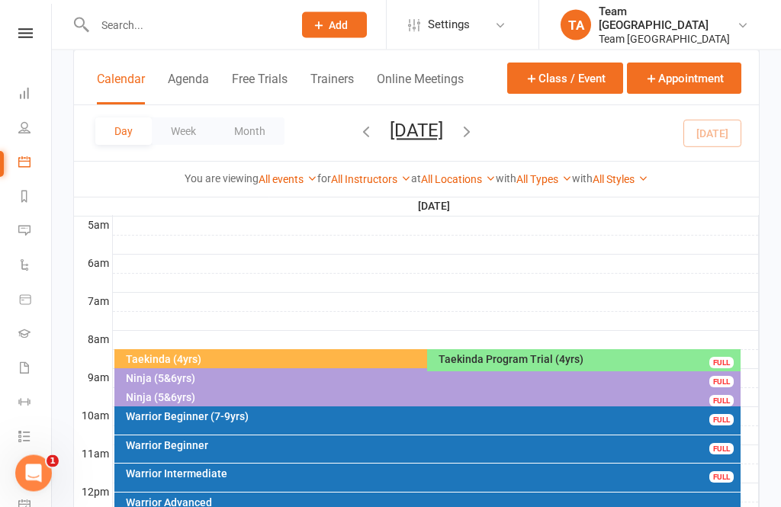
scroll to position [285, 0]
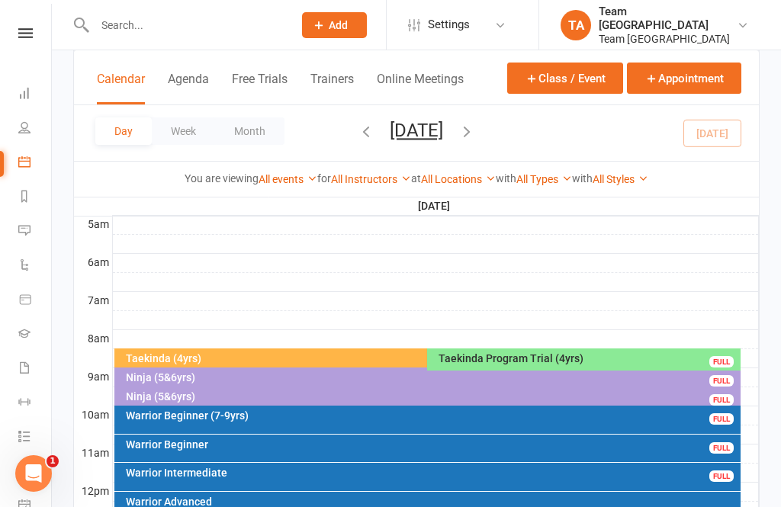
click at [436, 139] on button "Saturday, Oct 11, 2025" at bounding box center [416, 130] width 53 height 21
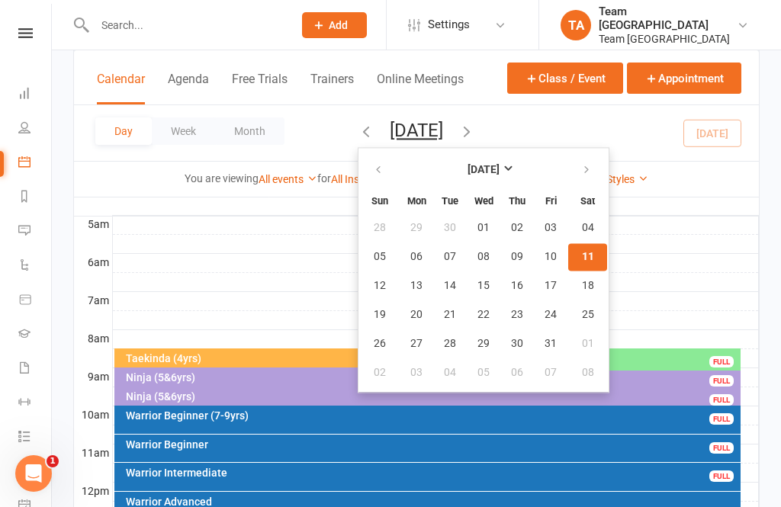
click at [444, 284] on span "14" at bounding box center [450, 286] width 12 height 12
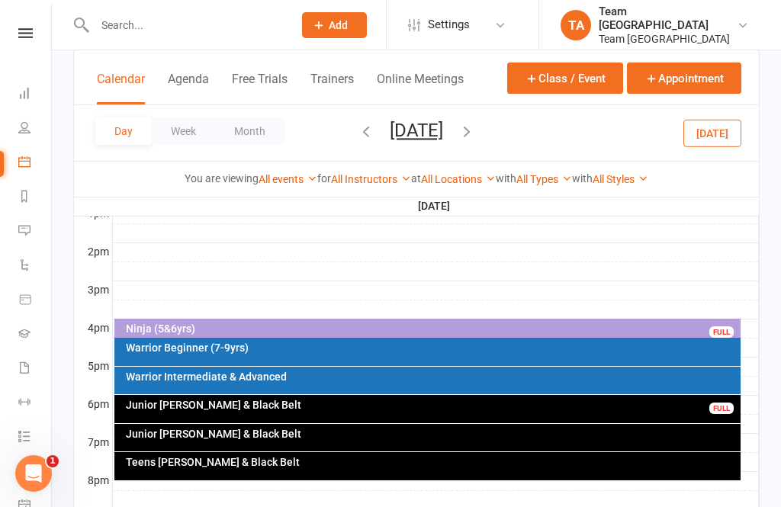
scroll to position [617, 0]
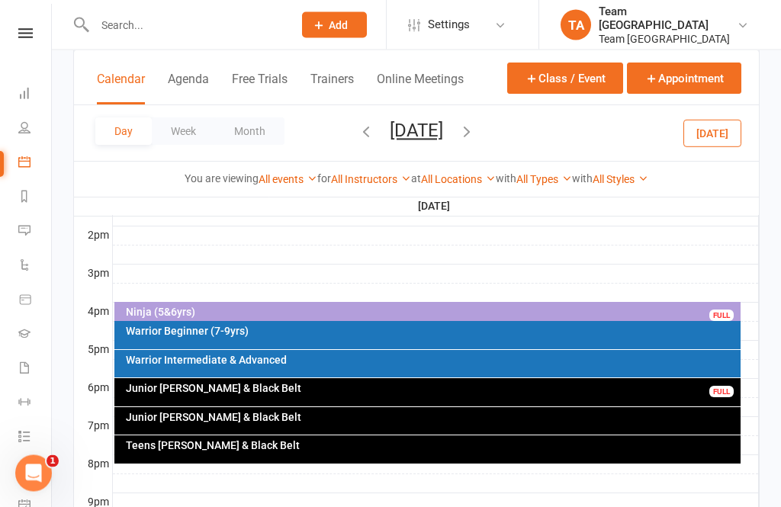
click at [427, 139] on button "Tuesday, Oct 14, 2025" at bounding box center [416, 130] width 53 height 21
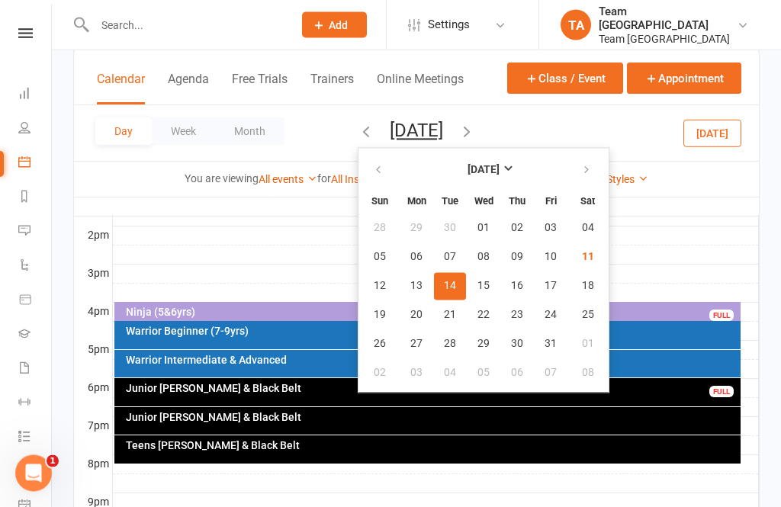
scroll to position [617, 0]
click at [434, 293] on button "14" at bounding box center [450, 285] width 32 height 27
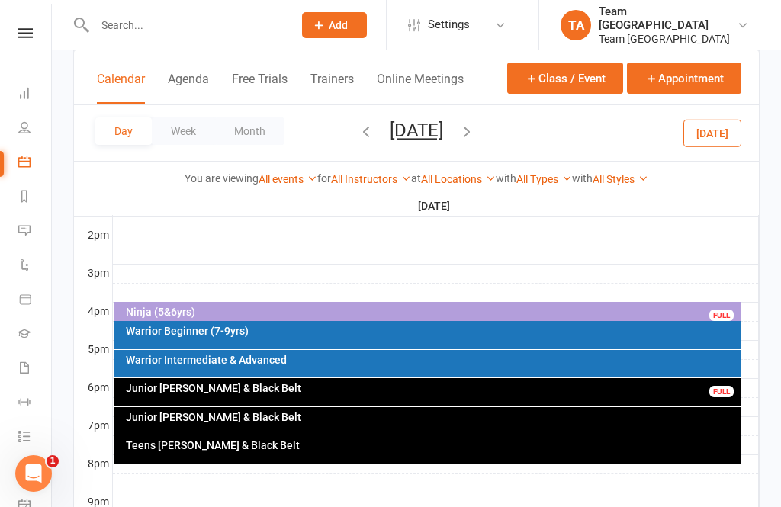
click at [245, 331] on div "Warrior Beginner (7-9yrs)" at bounding box center [431, 330] width 613 height 11
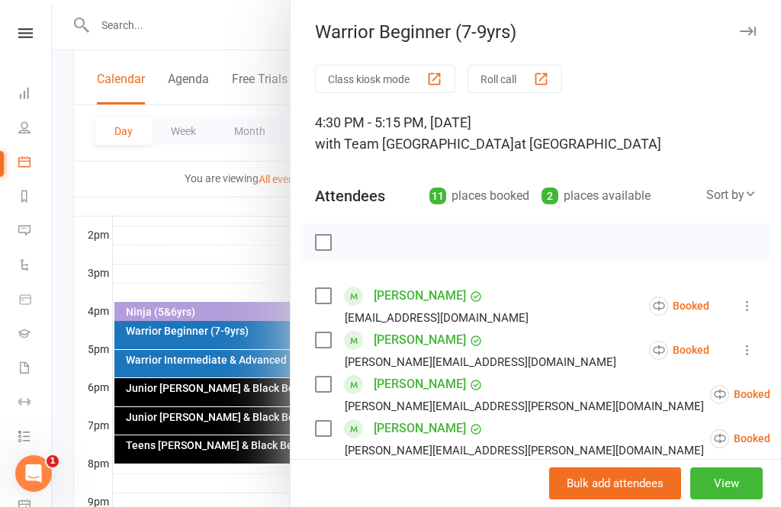
click at [237, 245] on div at bounding box center [416, 253] width 729 height 507
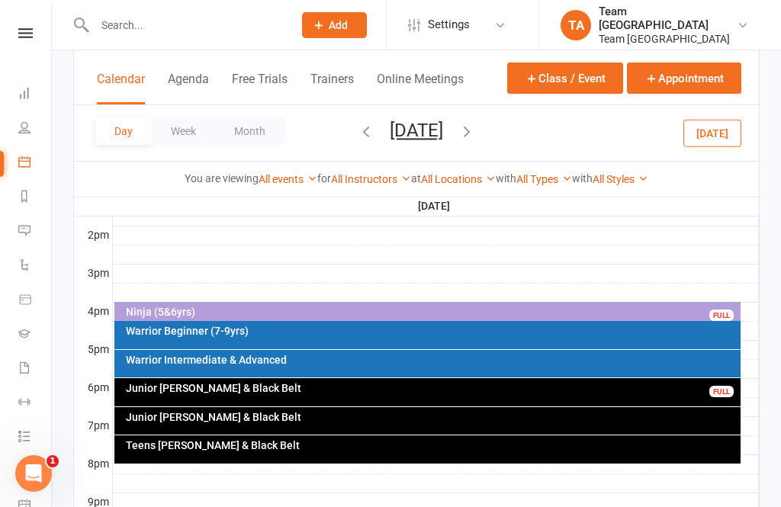
click at [475, 130] on icon "button" at bounding box center [466, 131] width 17 height 17
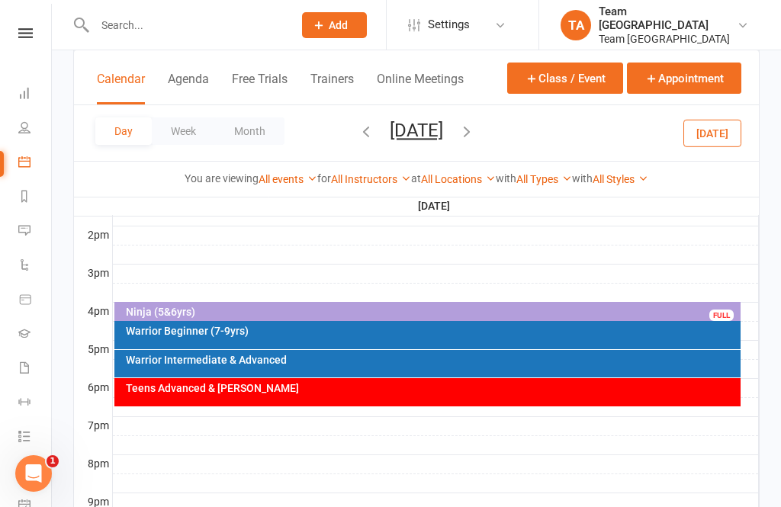
click at [298, 328] on div "Warrior Beginner (7-9yrs)" at bounding box center [431, 330] width 613 height 11
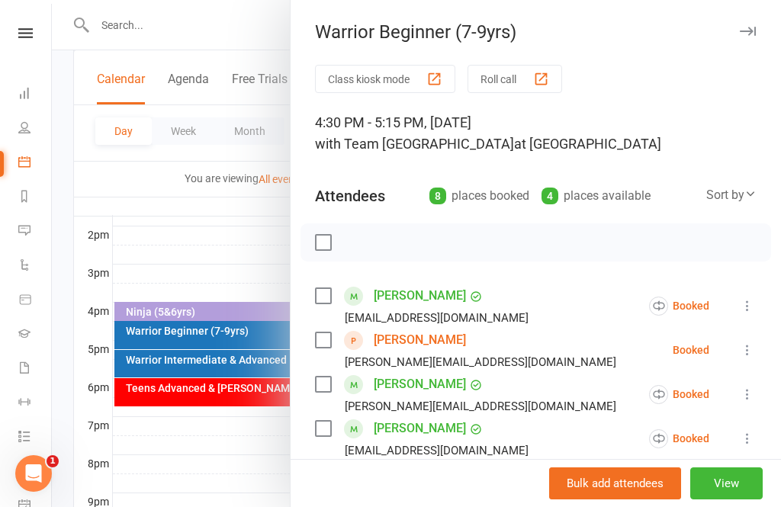
click at [213, 246] on div at bounding box center [416, 253] width 729 height 507
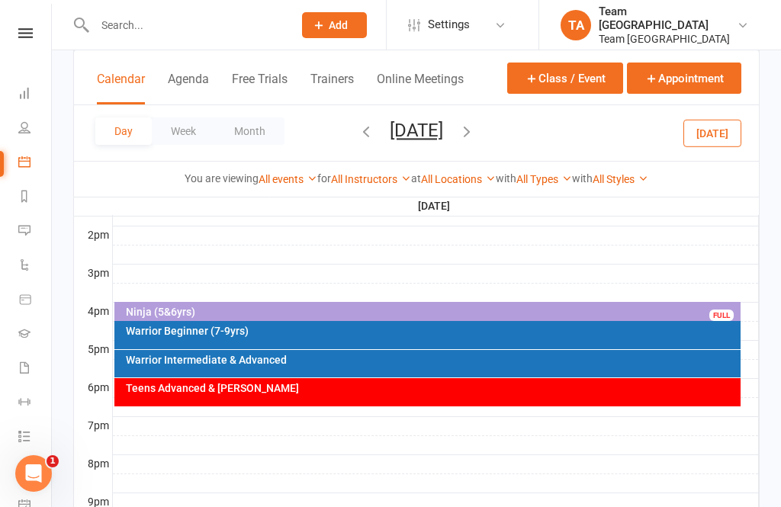
click at [443, 131] on button "Wednesday, Oct 15, 2025" at bounding box center [416, 130] width 53 height 21
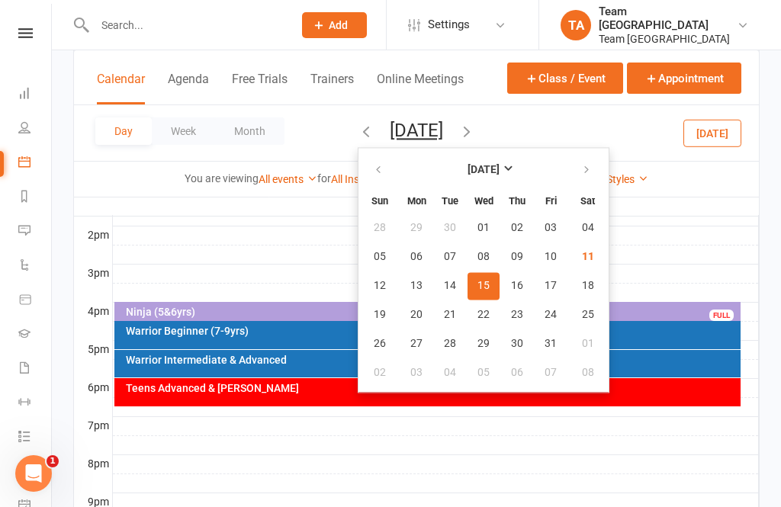
click at [501, 288] on button "16" at bounding box center [517, 285] width 32 height 27
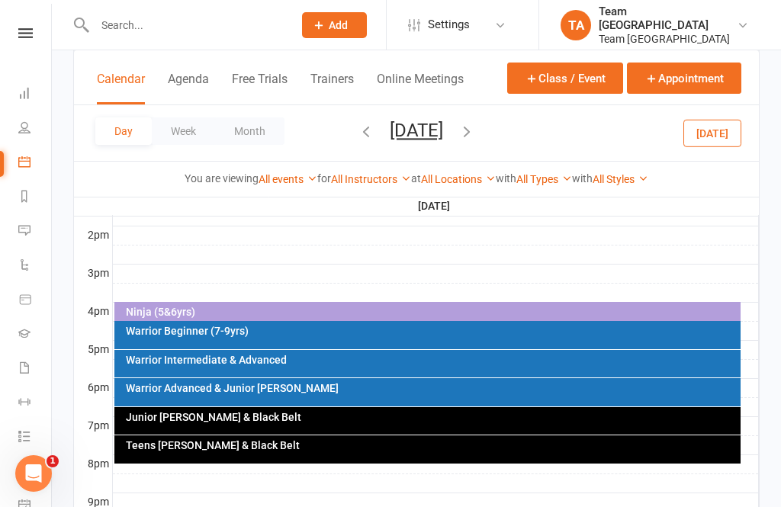
click at [271, 344] on div "Warrior Beginner (7-9yrs)" at bounding box center [427, 335] width 627 height 28
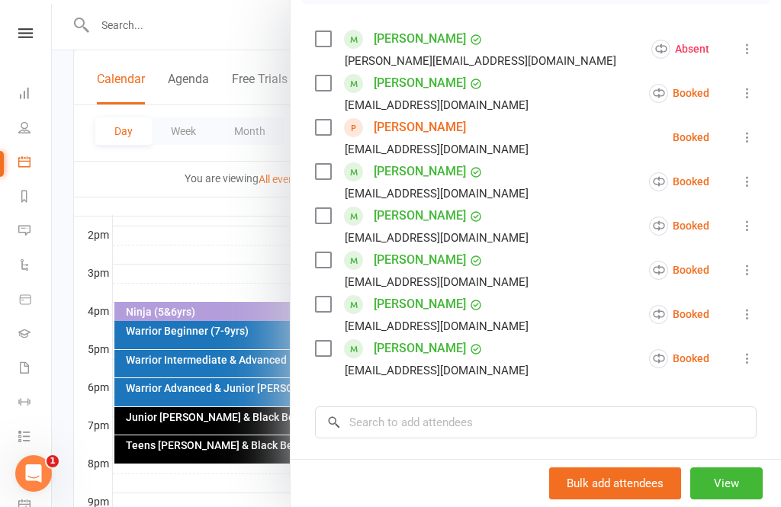
scroll to position [334, 0]
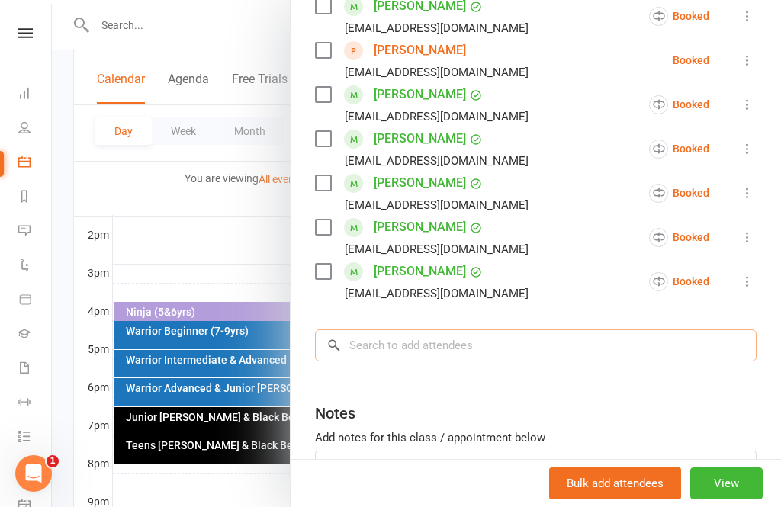
click at [386, 345] on input "search" at bounding box center [535, 345] width 441 height 32
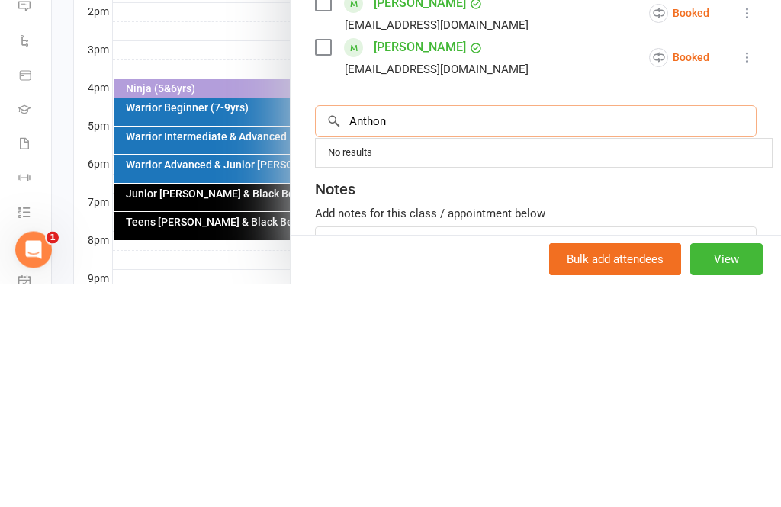
type input "Anthony"
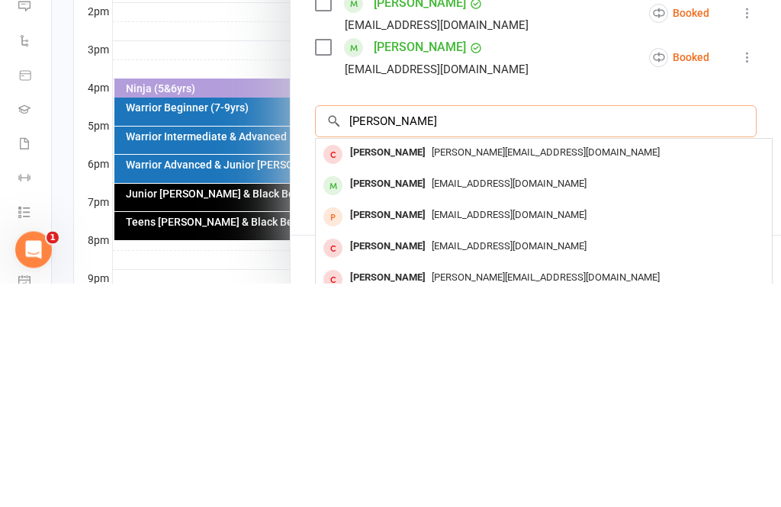
scroll to position [0, 0]
click at [174, 53] on div at bounding box center [416, 253] width 729 height 507
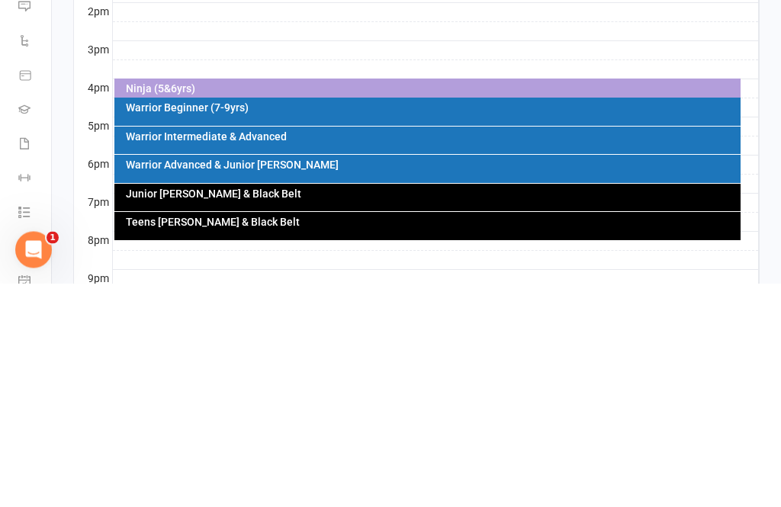
scroll to position [713, 0]
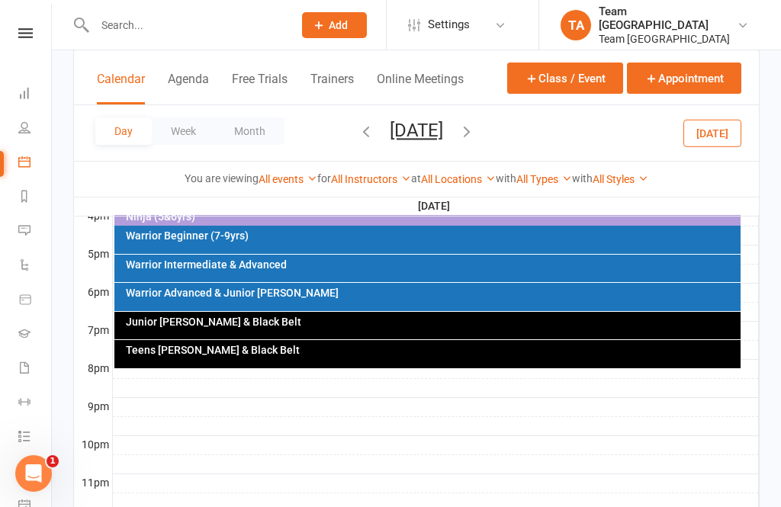
click at [443, 130] on button "Thursday, Oct 16, 2025" at bounding box center [416, 130] width 53 height 21
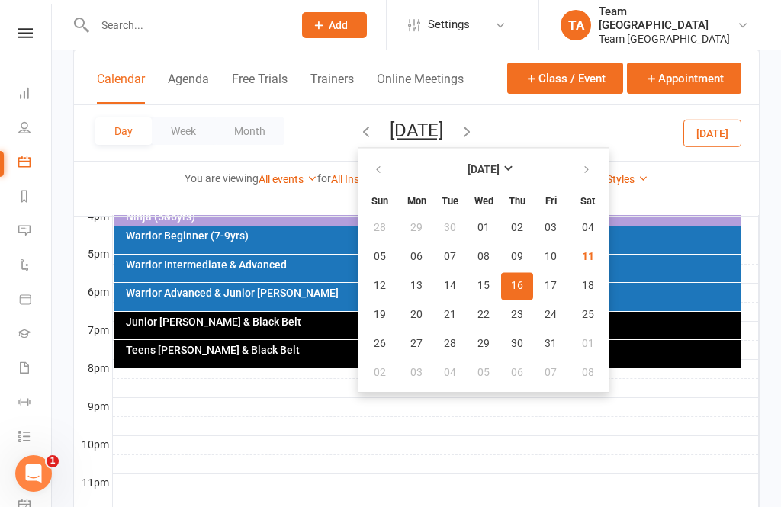
click at [544, 287] on span "17" at bounding box center [550, 286] width 12 height 12
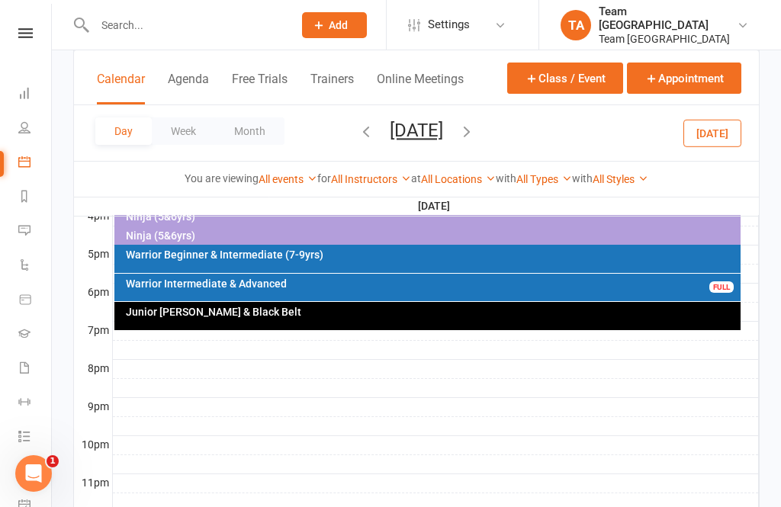
click at [284, 251] on div "Warrior Beginner & Intermediate (7-9yrs)" at bounding box center [431, 254] width 613 height 11
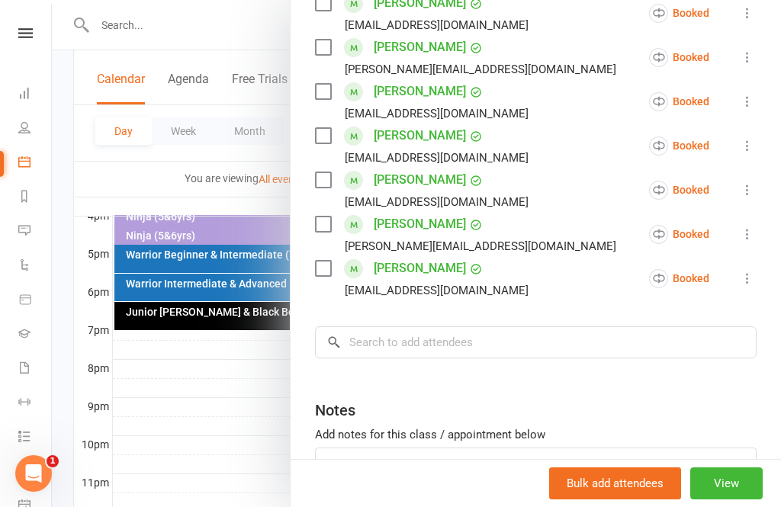
scroll to position [468, 0]
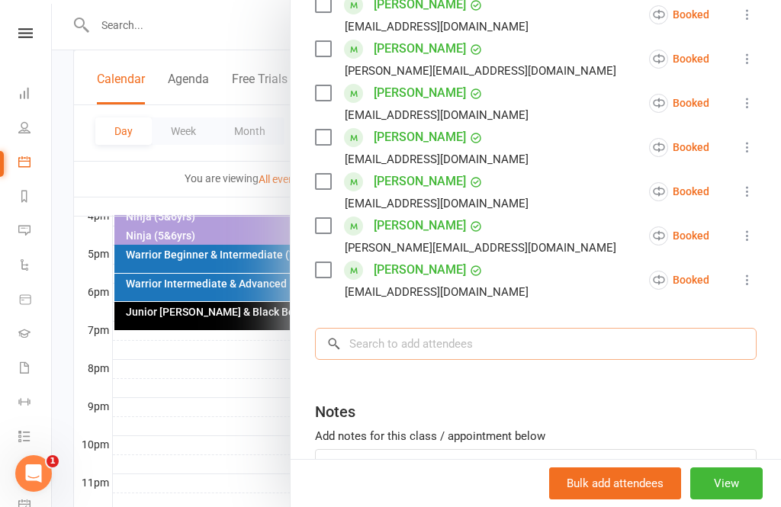
click at [402, 339] on input "search" at bounding box center [535, 344] width 441 height 32
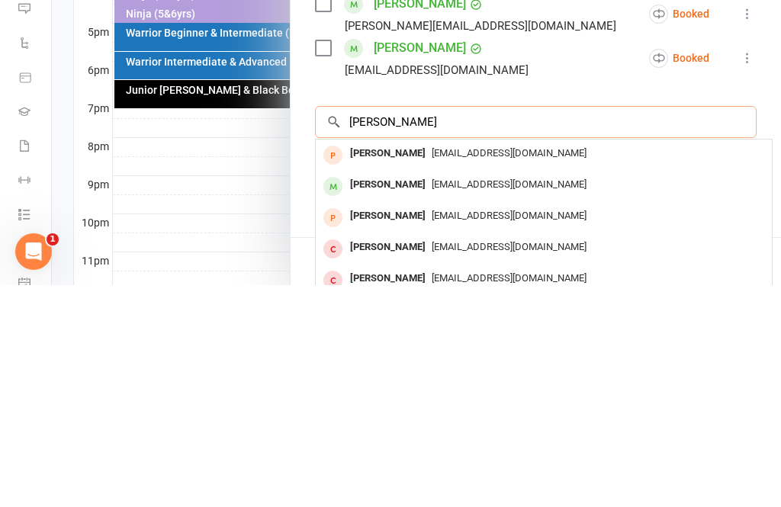
type input "Fernand"
click at [420, 396] on div "[PERSON_NAME]" at bounding box center [388, 407] width 88 height 22
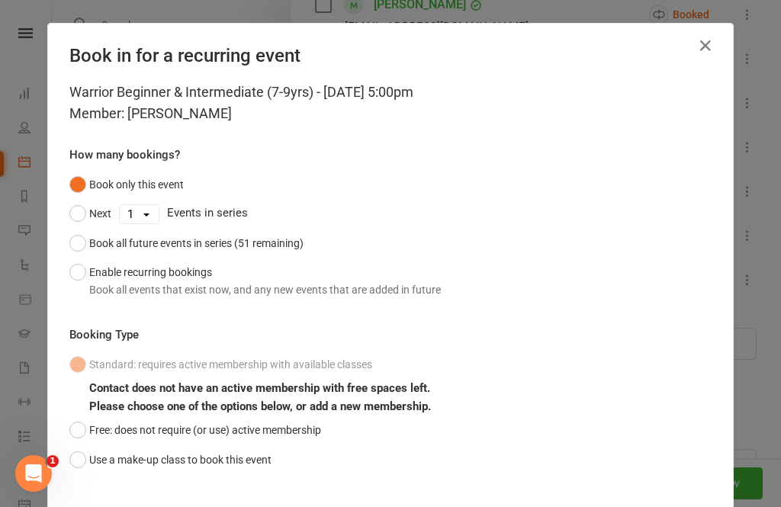
click at [75, 468] on button "Use a make-up class to book this event" at bounding box center [170, 459] width 202 height 29
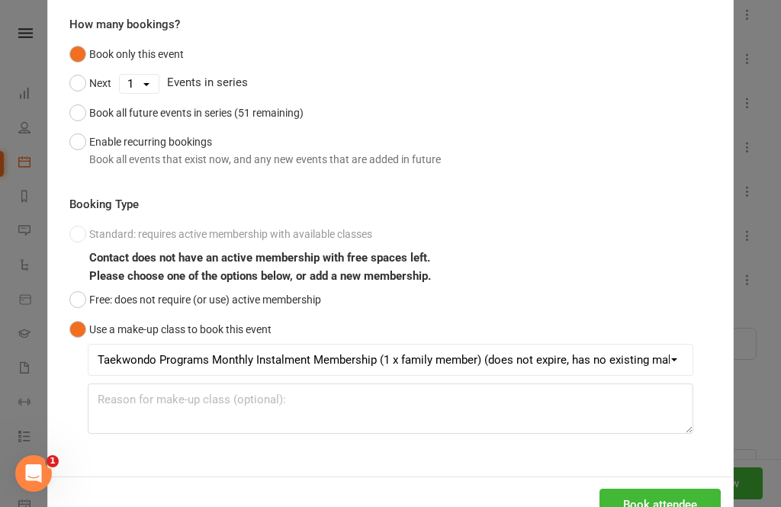
scroll to position [129, 0]
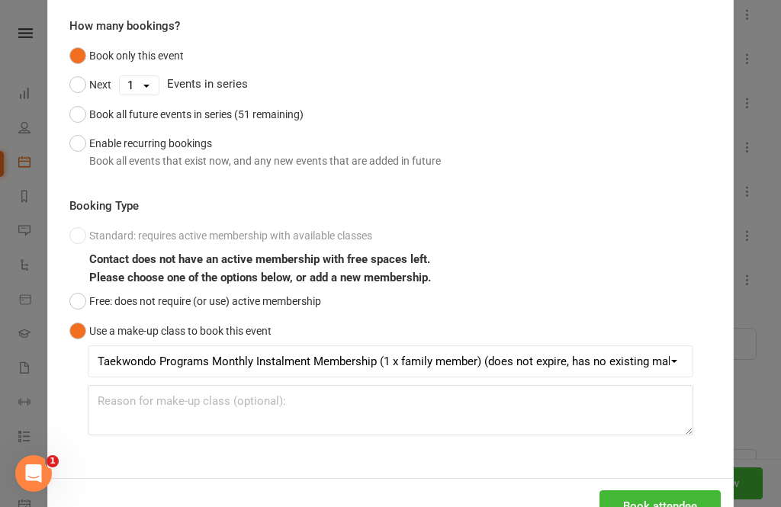
click at [652, 506] on button "Book attendee" at bounding box center [659, 506] width 121 height 32
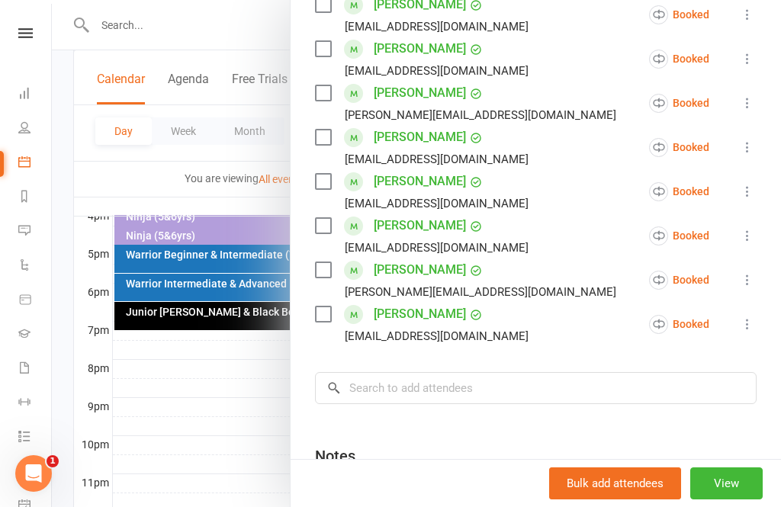
click at [233, 422] on div at bounding box center [416, 253] width 729 height 507
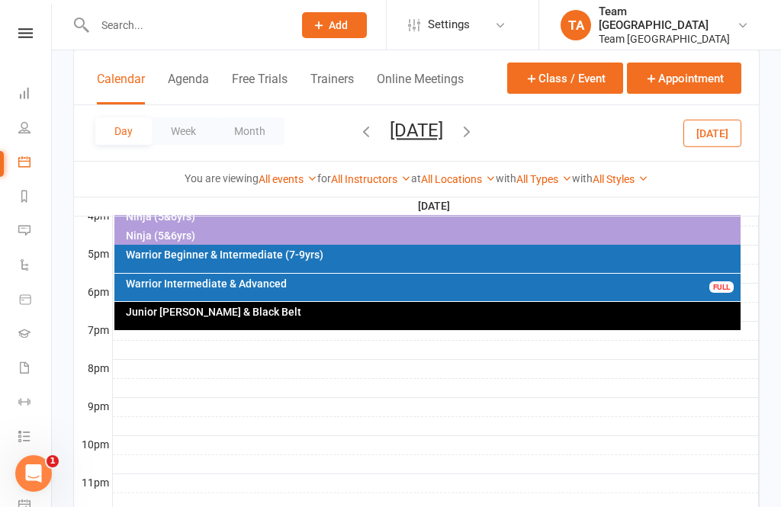
click at [442, 138] on button "Friday, Oct 17, 2025" at bounding box center [416, 130] width 53 height 21
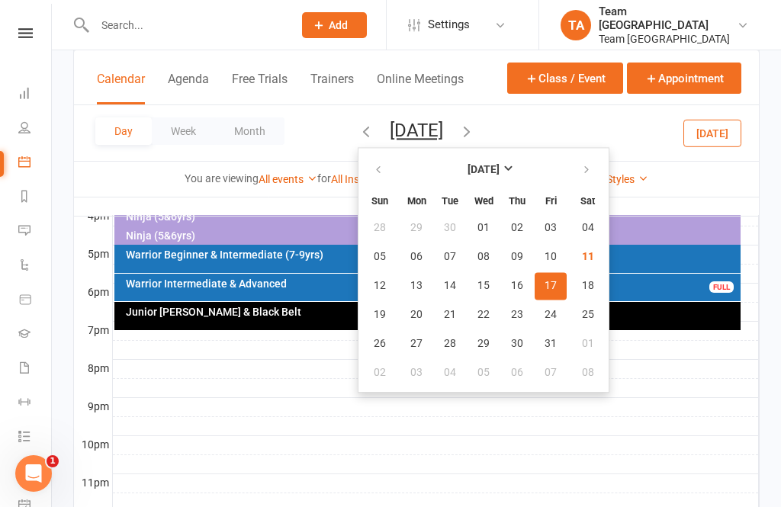
click at [568, 261] on button "11" at bounding box center [587, 256] width 39 height 27
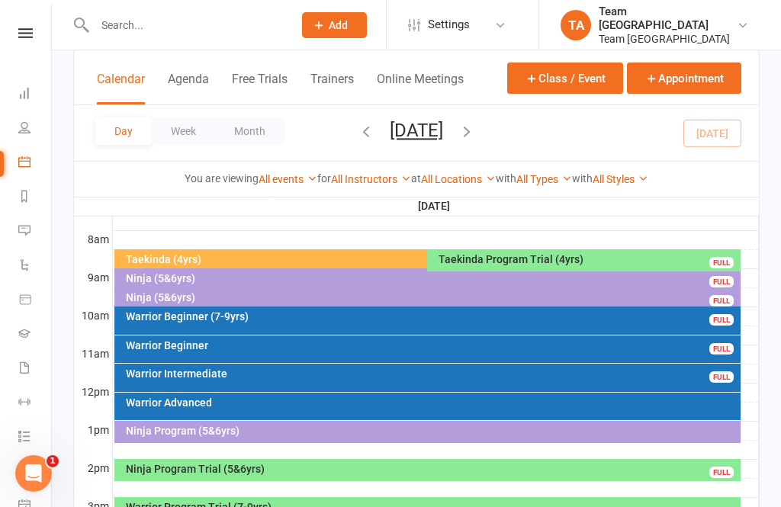
scroll to position [394, 0]
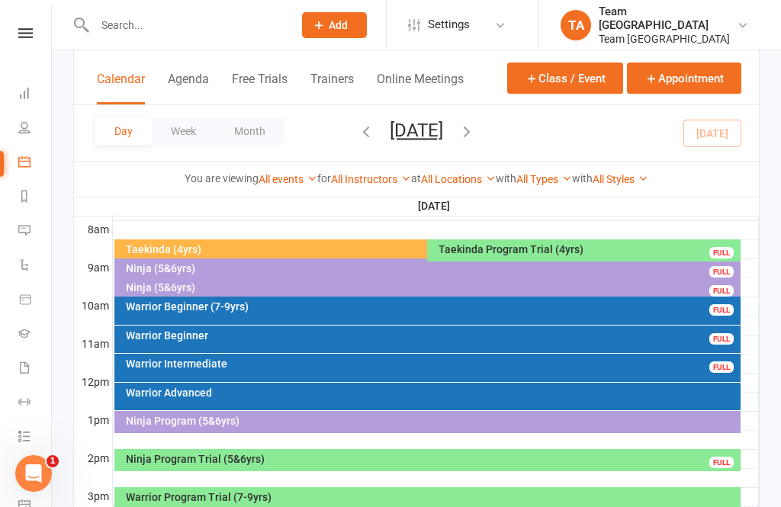
click at [265, 306] on div "Warrior Beginner (7-9yrs)" at bounding box center [431, 306] width 613 height 11
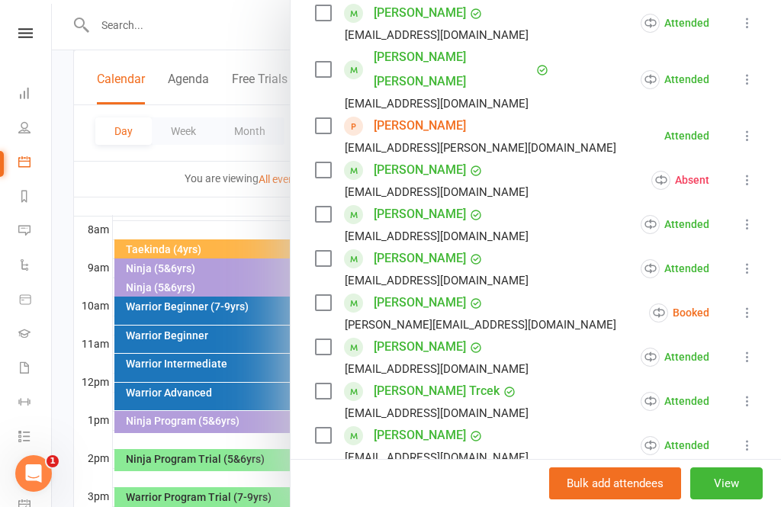
scroll to position [378, 0]
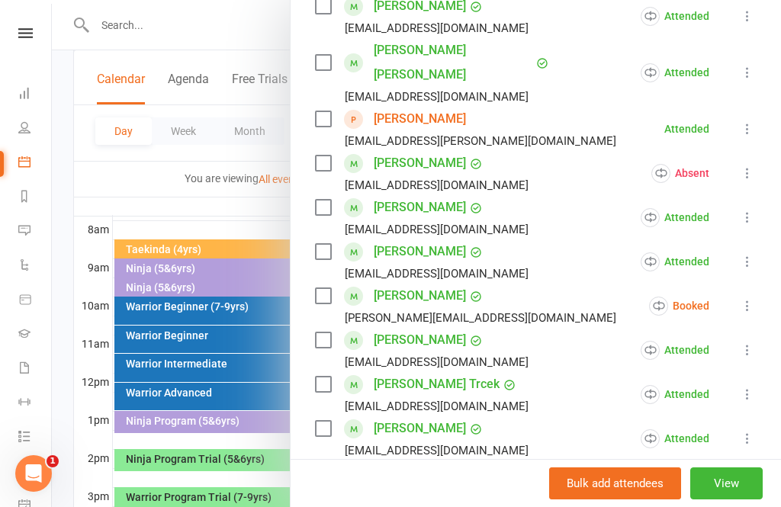
click at [755, 298] on icon at bounding box center [746, 305] width 15 height 15
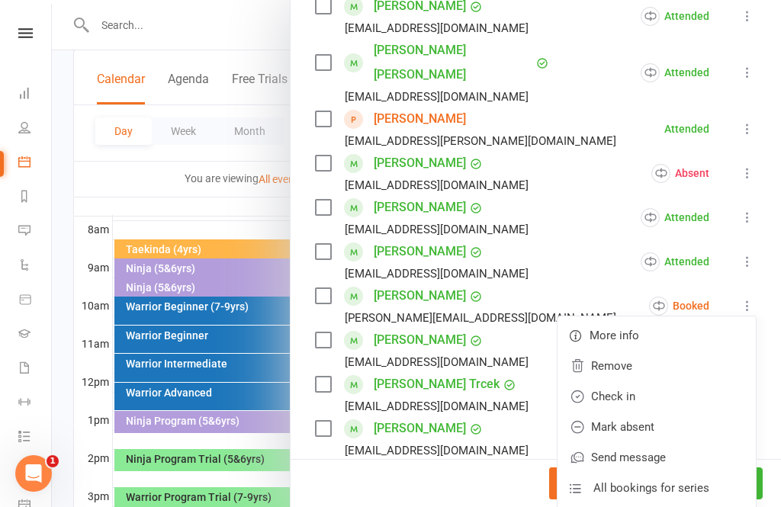
click at [661, 412] on link "Mark absent" at bounding box center [656, 427] width 198 height 30
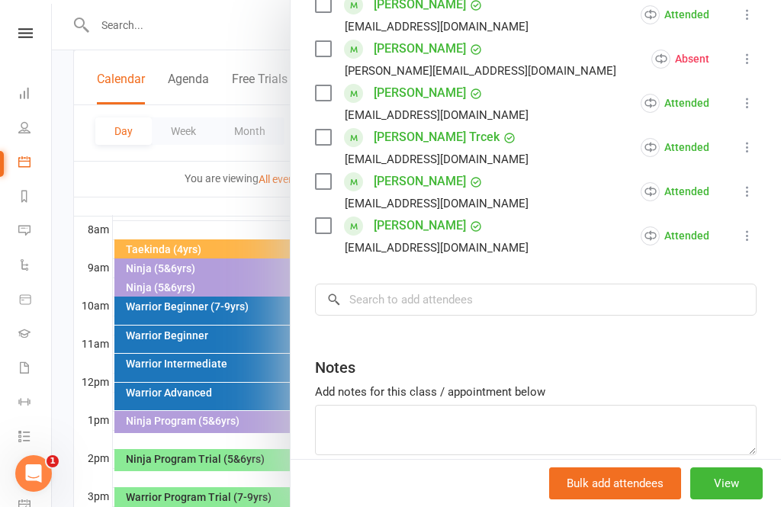
scroll to position [624, 0]
click at [723, 499] on button "View" at bounding box center [726, 483] width 72 height 32
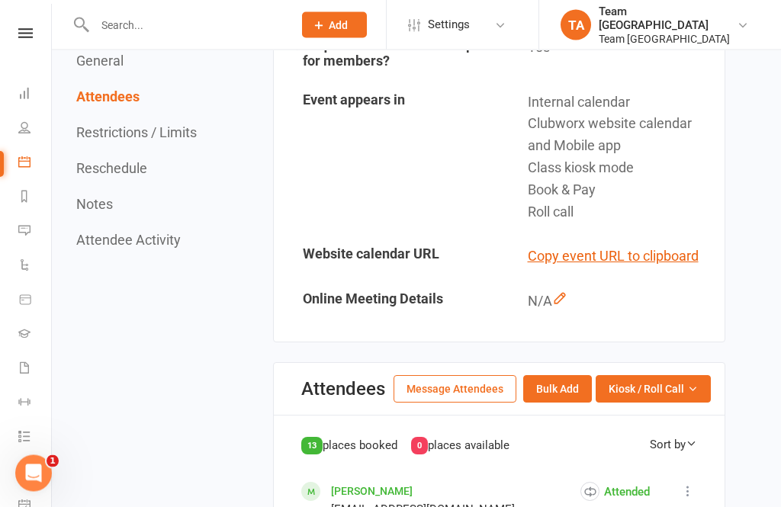
scroll to position [585, 0]
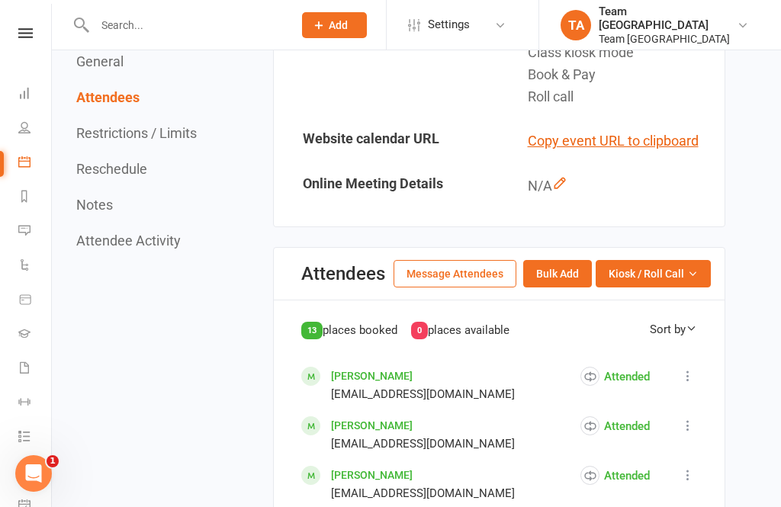
click at [701, 280] on button "Kiosk / Roll Call" at bounding box center [652, 273] width 115 height 27
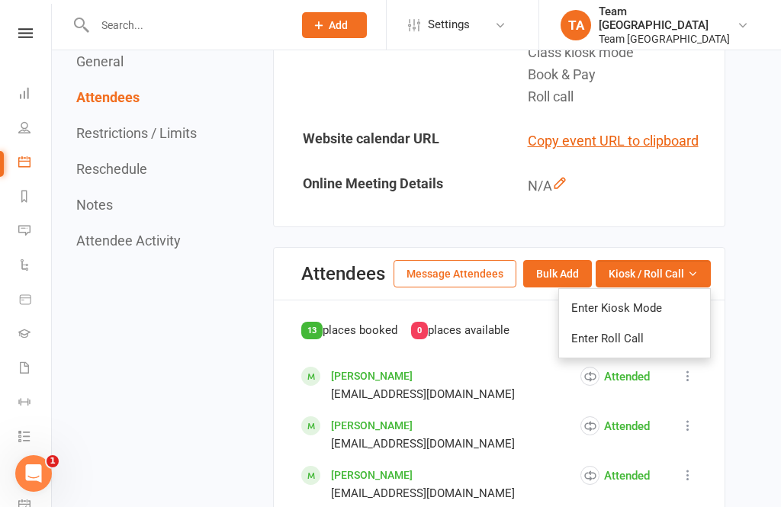
click at [658, 340] on link "Enter Roll Call" at bounding box center [634, 338] width 151 height 30
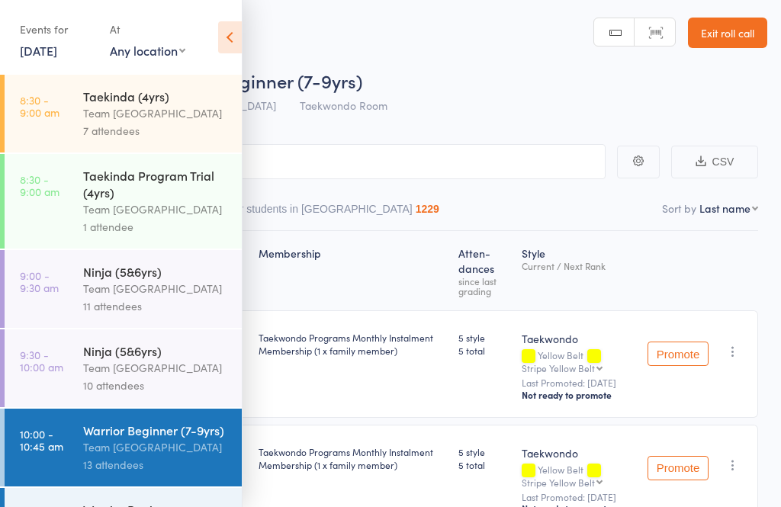
click at [219, 34] on icon at bounding box center [230, 37] width 24 height 32
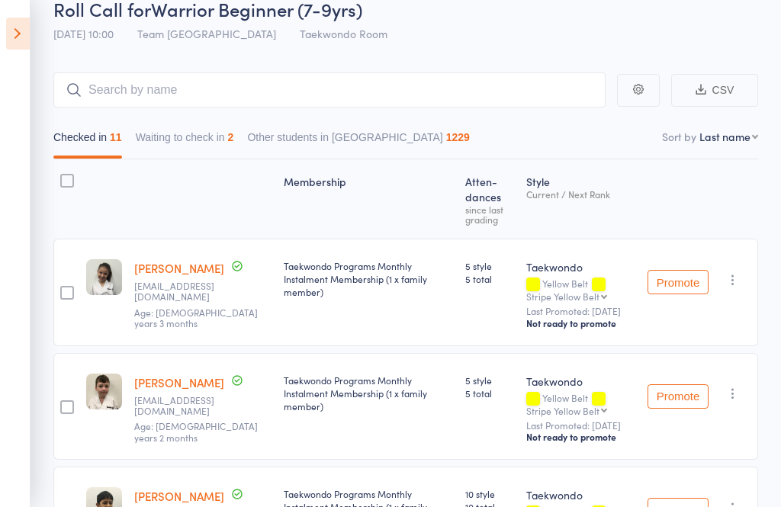
scroll to position [72, 0]
